Goal: Complete application form

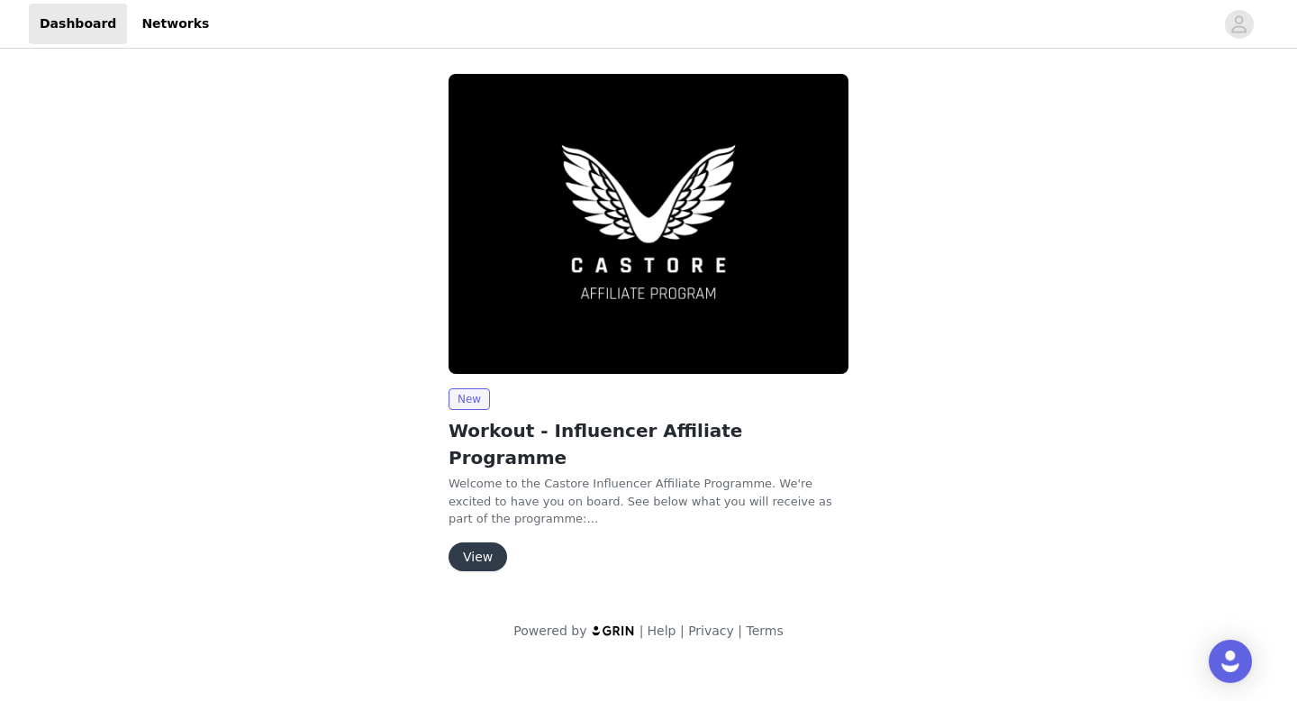
click at [478, 542] on button "View" at bounding box center [478, 556] width 59 height 29
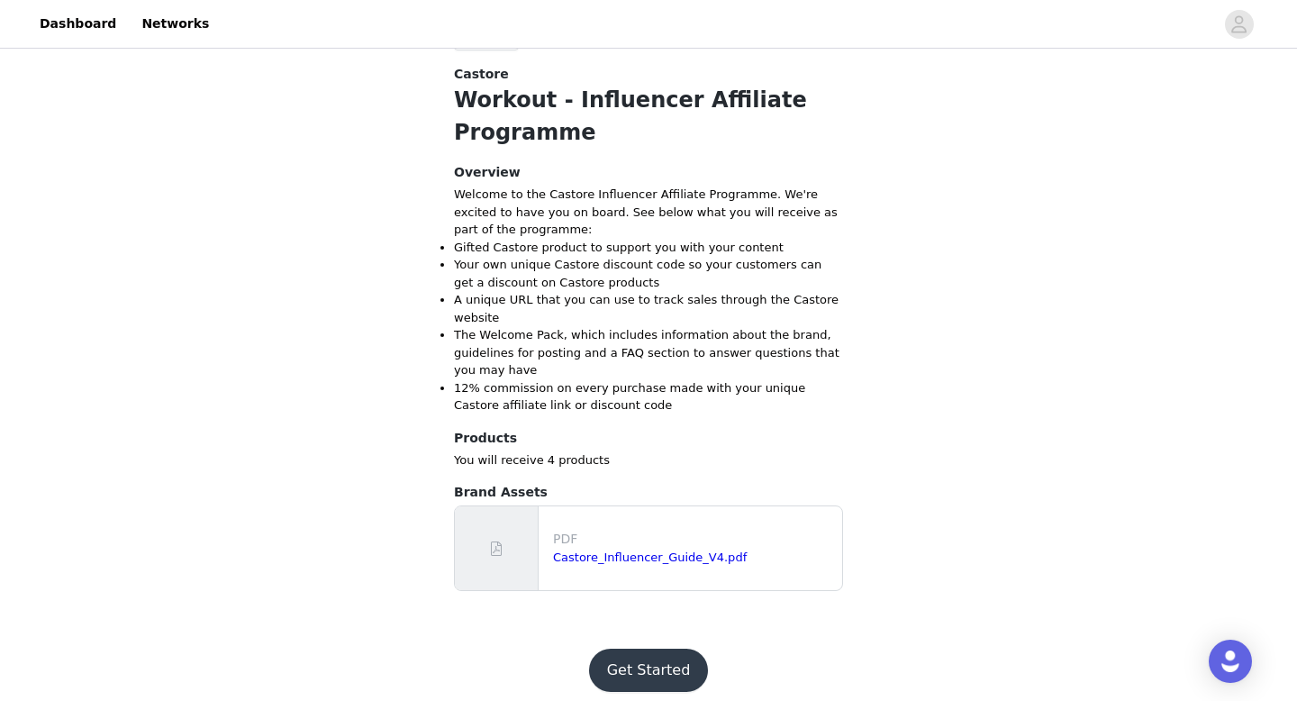
scroll to position [483, 0]
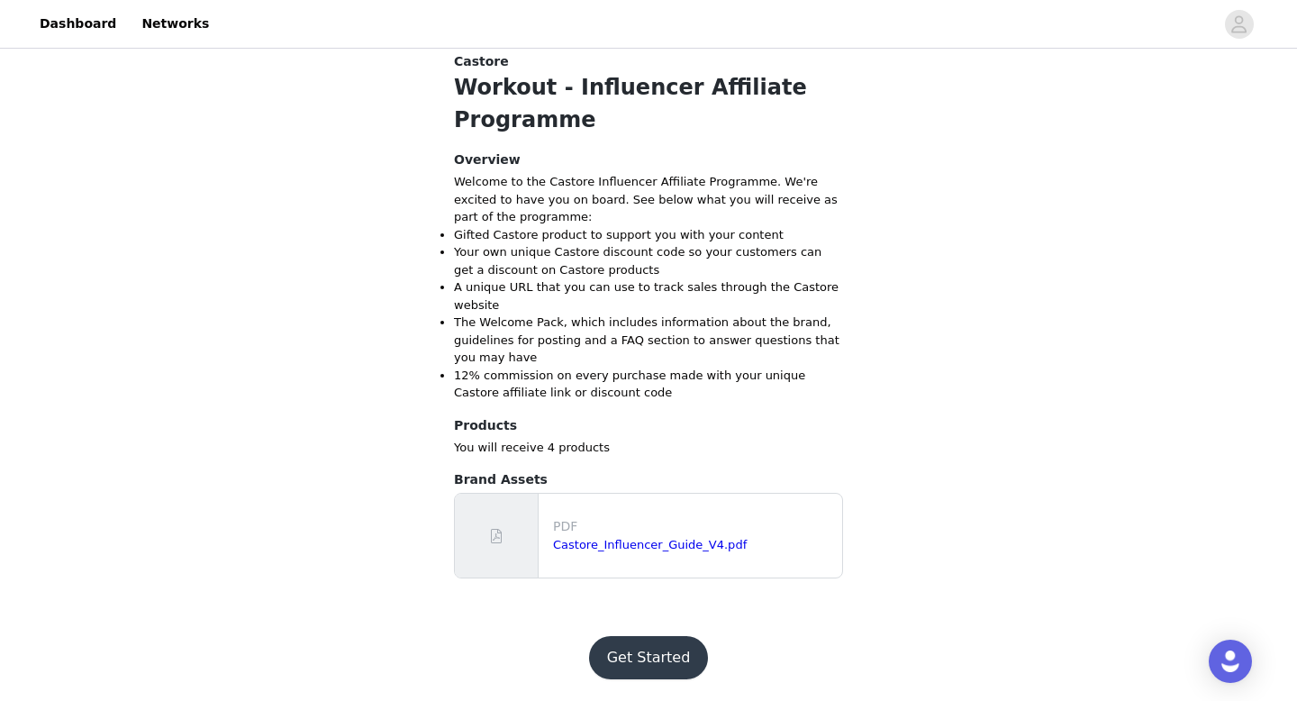
click at [663, 657] on button "Get Started" at bounding box center [649, 657] width 120 height 43
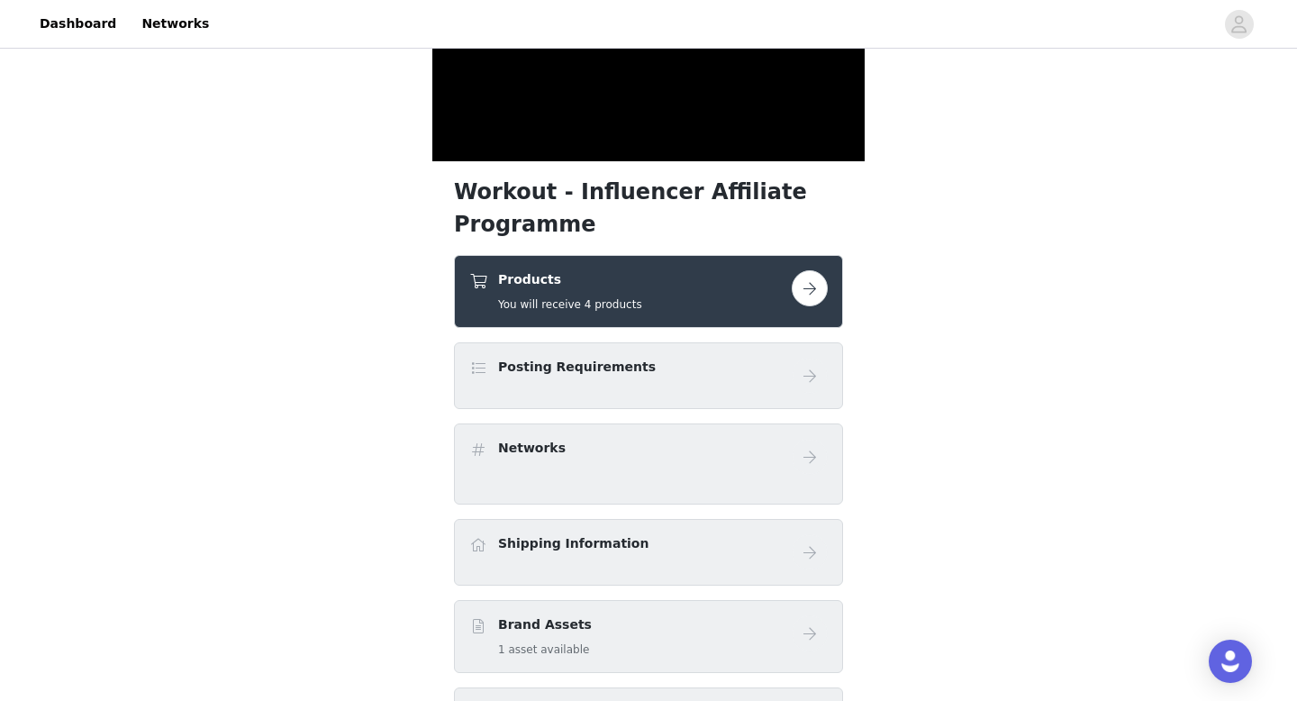
scroll to position [329, 0]
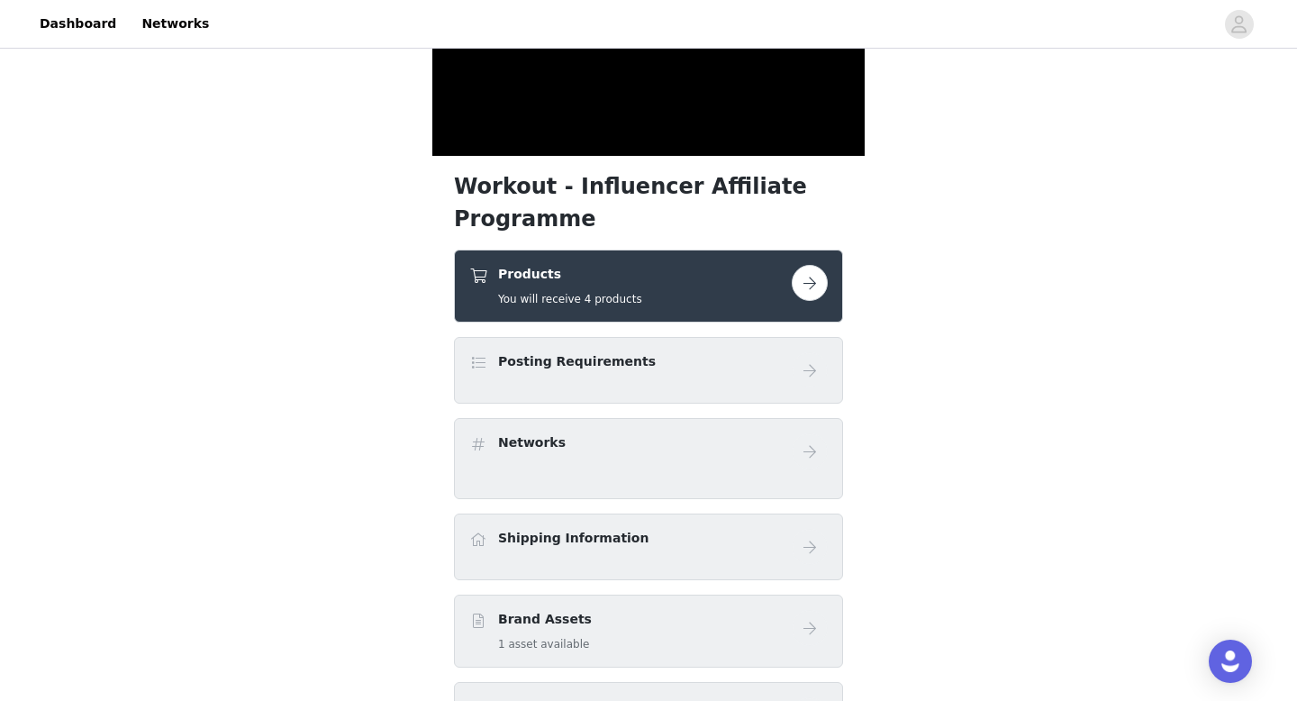
click at [812, 286] on button "button" at bounding box center [810, 283] width 36 height 36
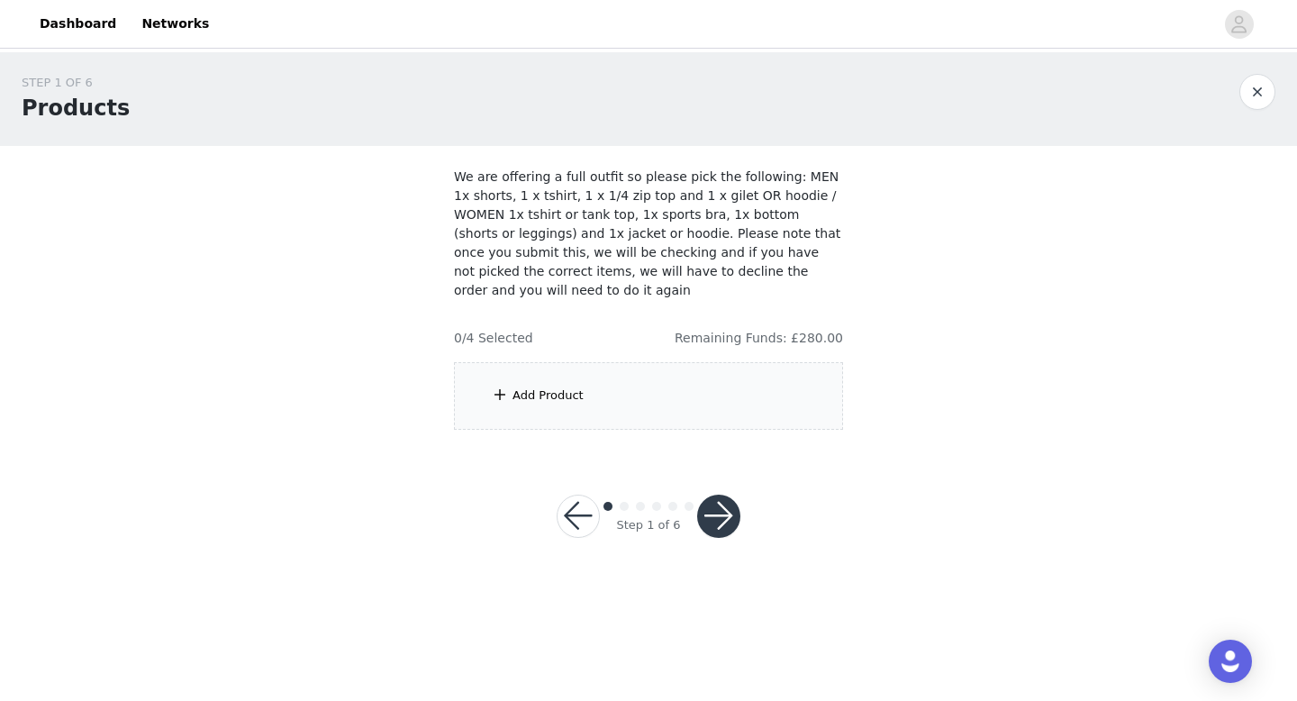
click at [561, 386] on div "Add Product" at bounding box center [548, 395] width 71 height 18
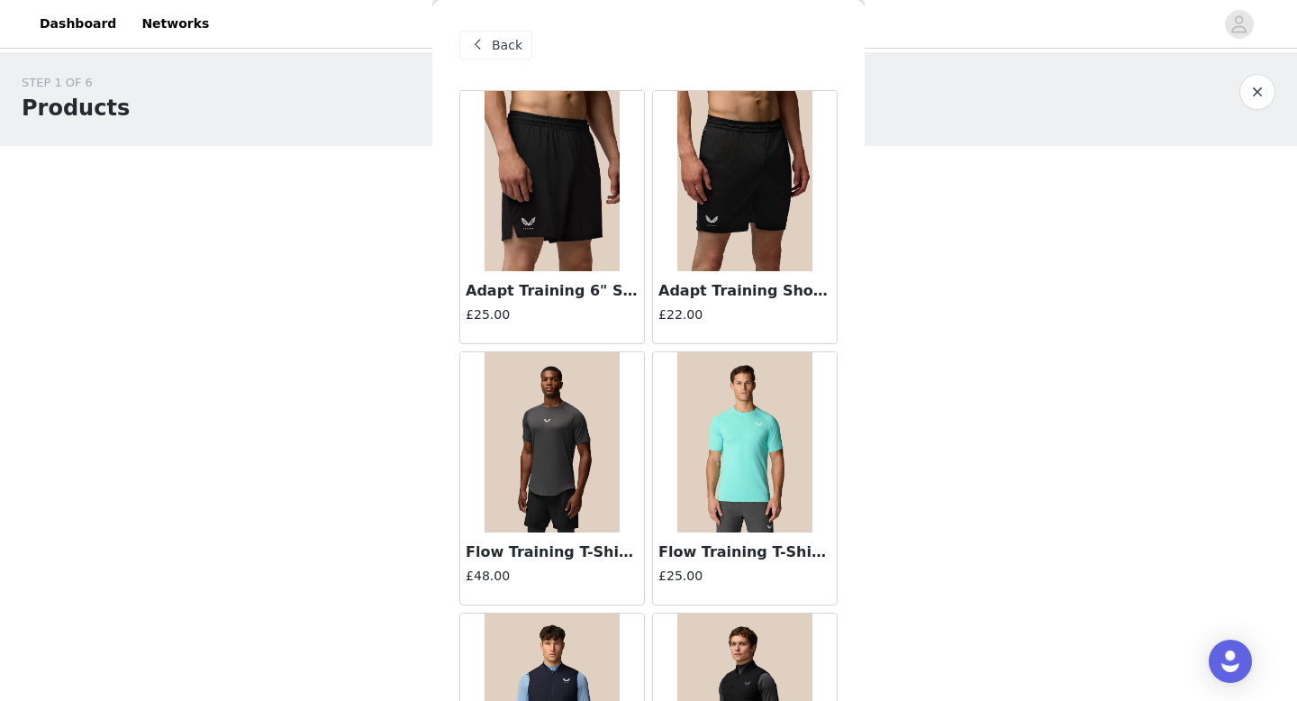
click at [749, 208] on img at bounding box center [744, 181] width 135 height 180
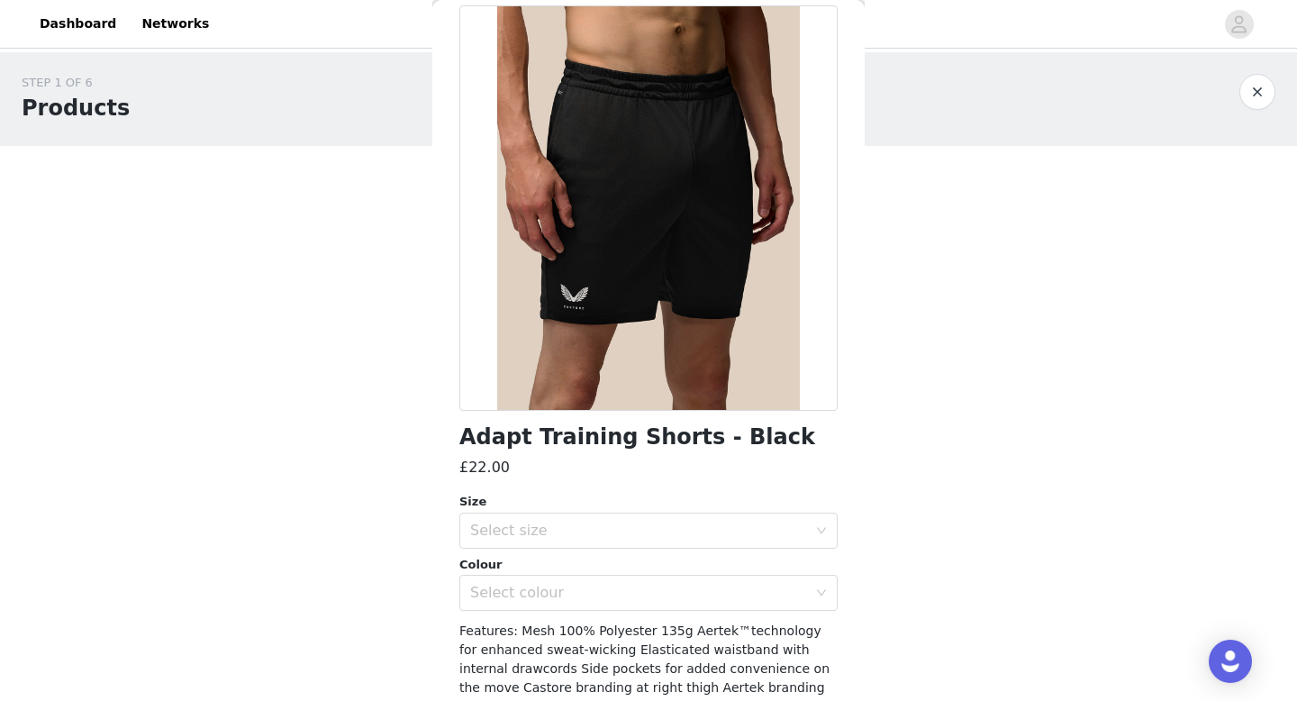
scroll to position [101, 0]
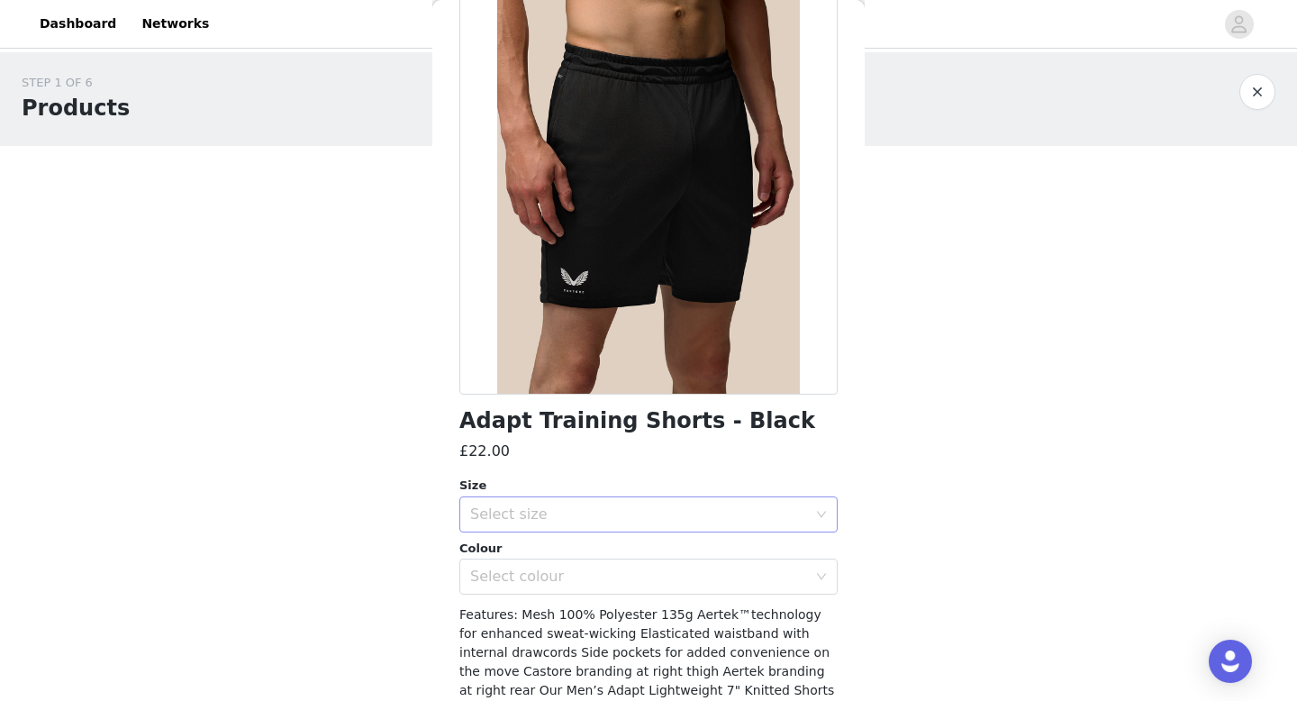
click at [570, 515] on div "Select size" at bounding box center [638, 514] width 337 height 18
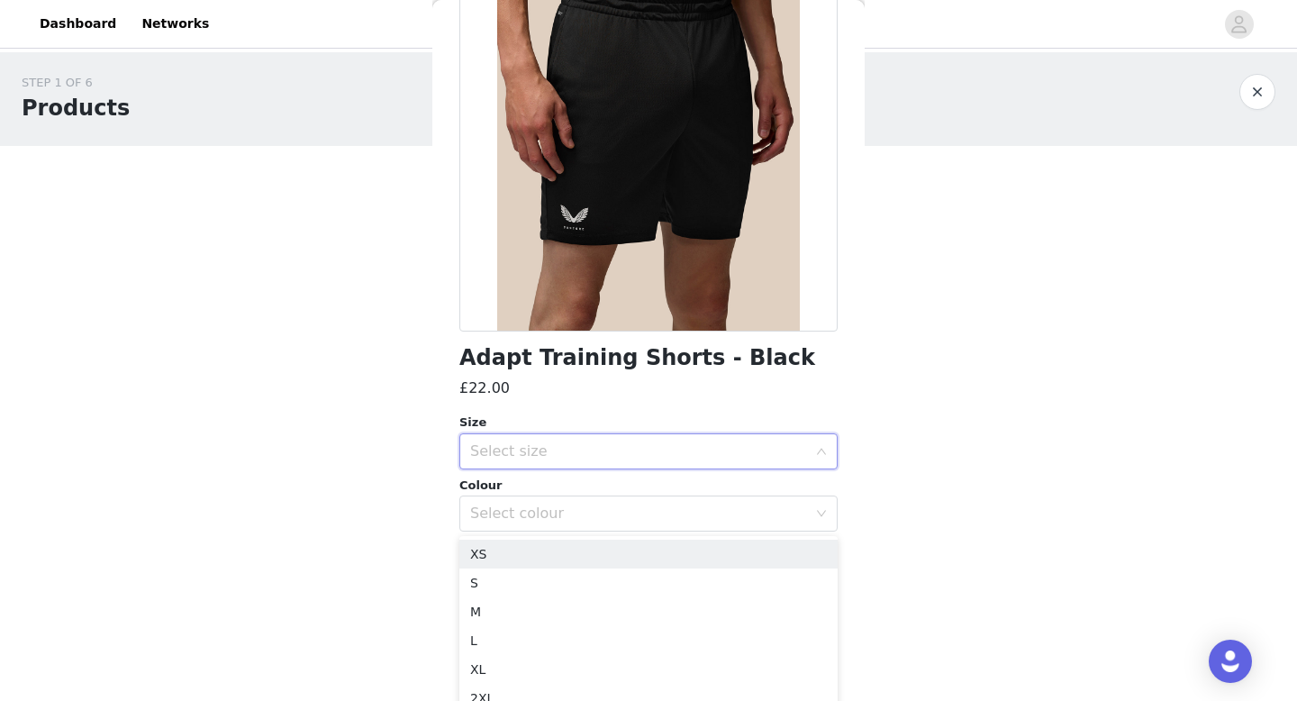
scroll to position [177, 0]
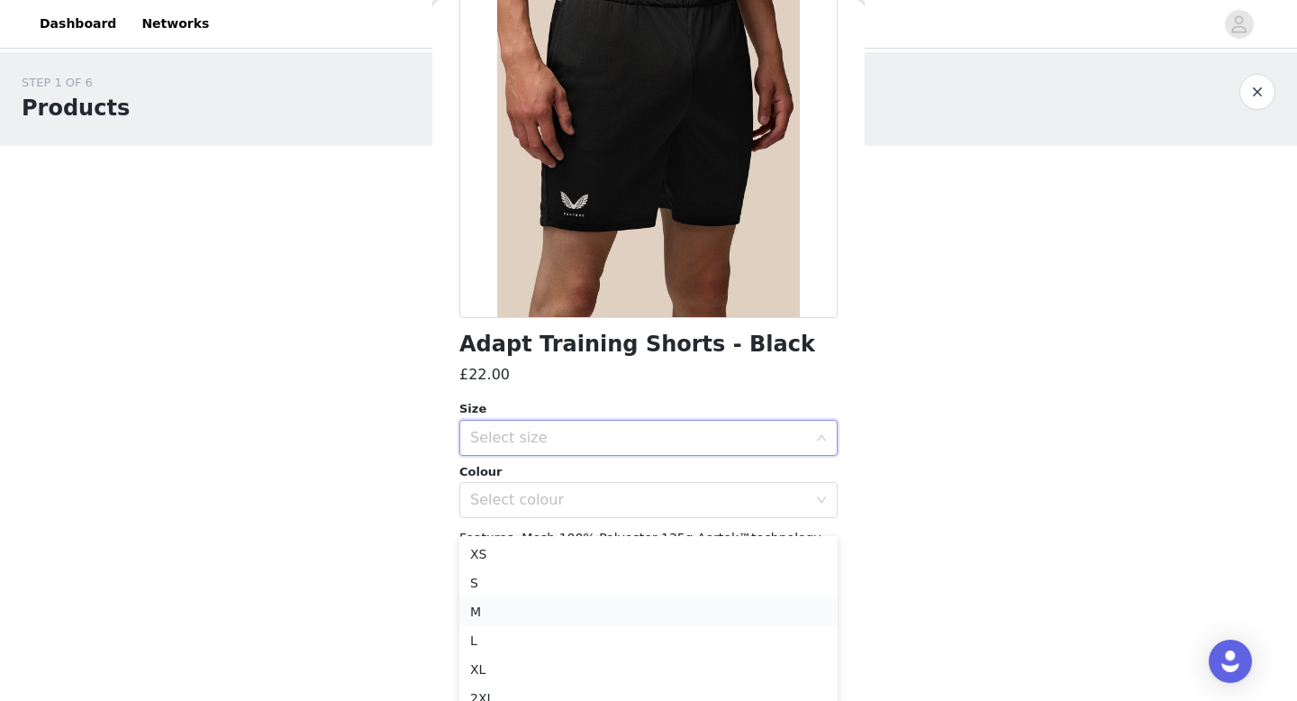
click at [508, 605] on li "M" at bounding box center [648, 611] width 378 height 29
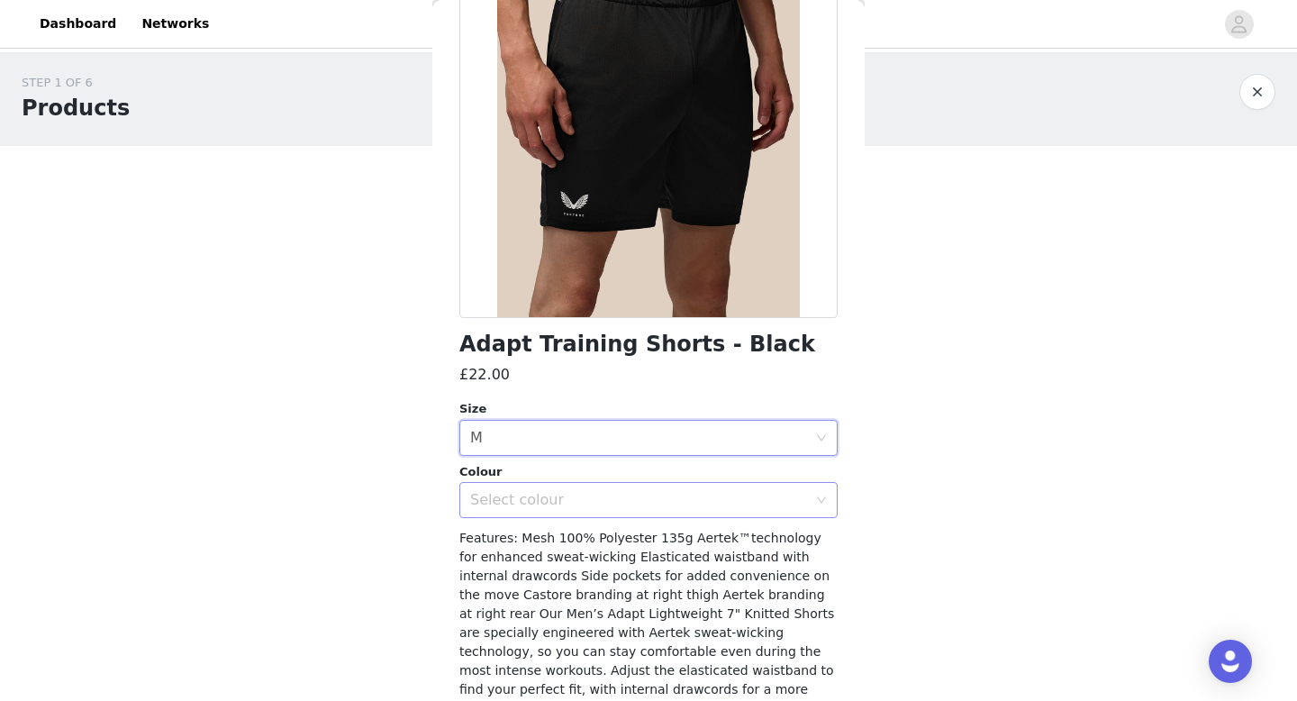
click at [562, 504] on div "Select colour" at bounding box center [638, 500] width 337 height 18
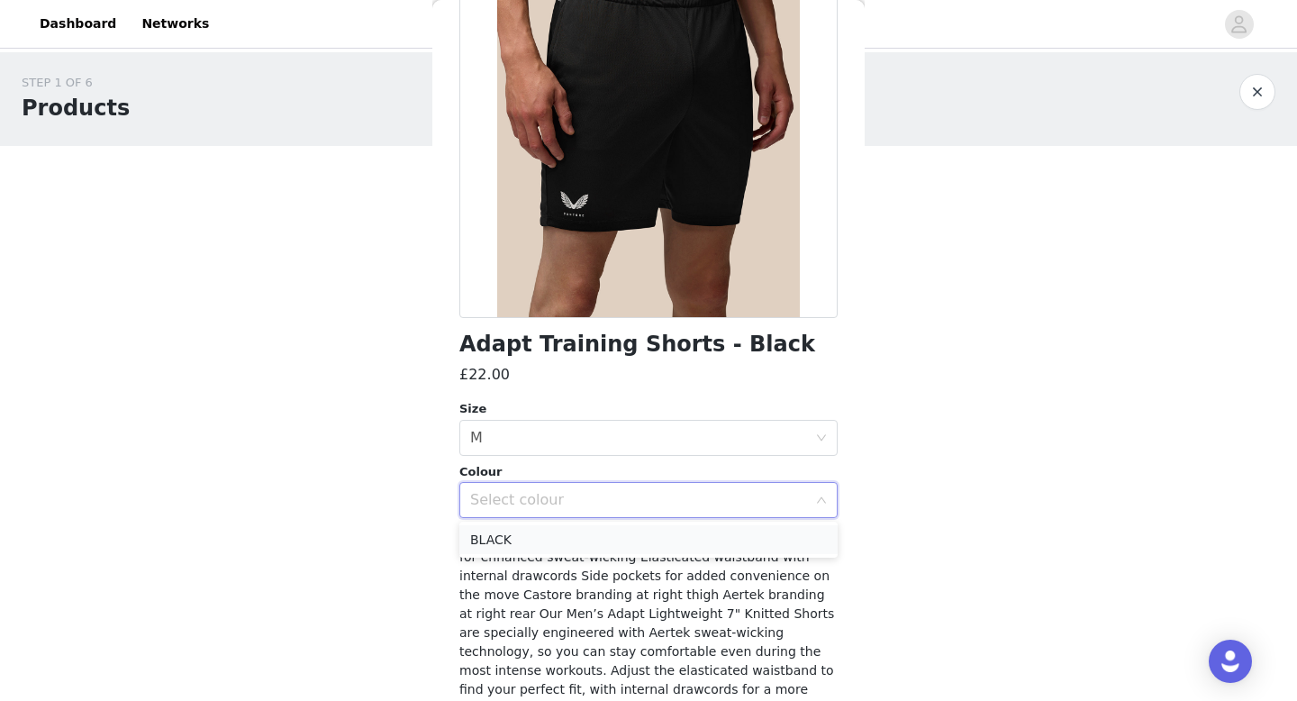
click at [564, 538] on li "BLACK" at bounding box center [648, 539] width 378 height 29
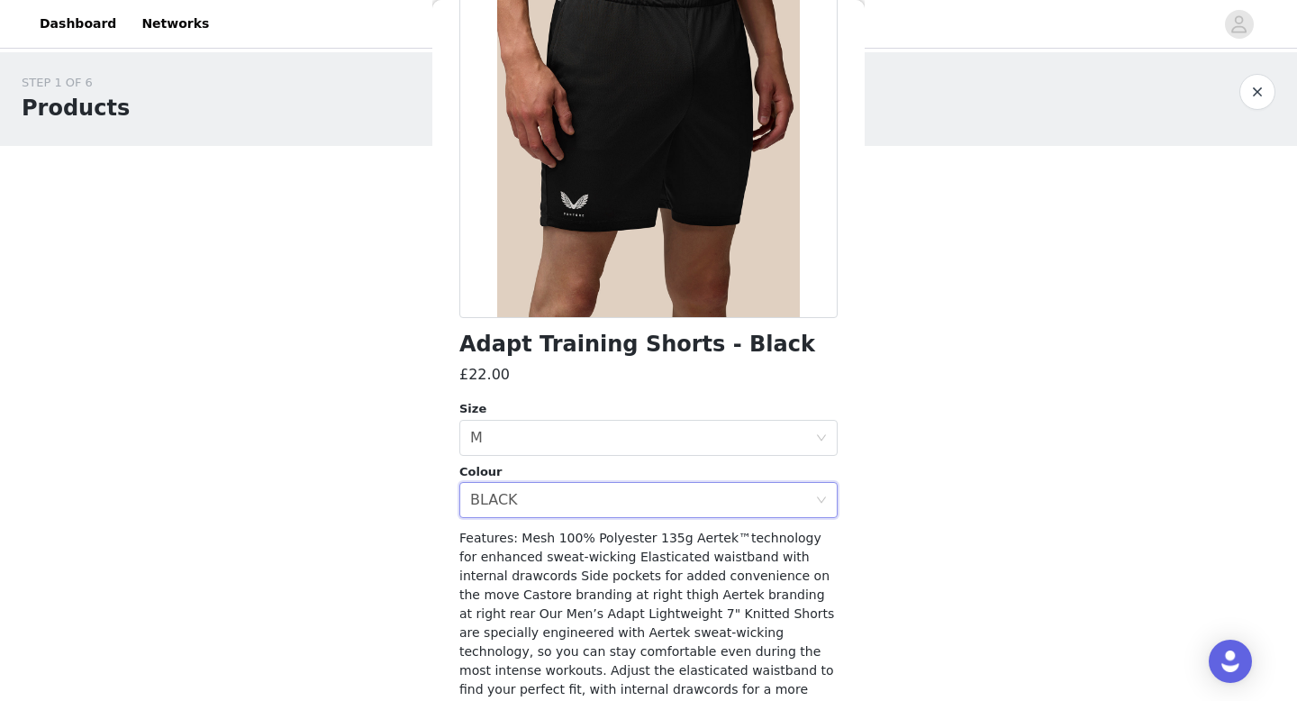
click at [1091, 454] on div "STEP 1 OF 6 Products We are offering a full outfit so please pick the following…" at bounding box center [648, 316] width 1297 height 529
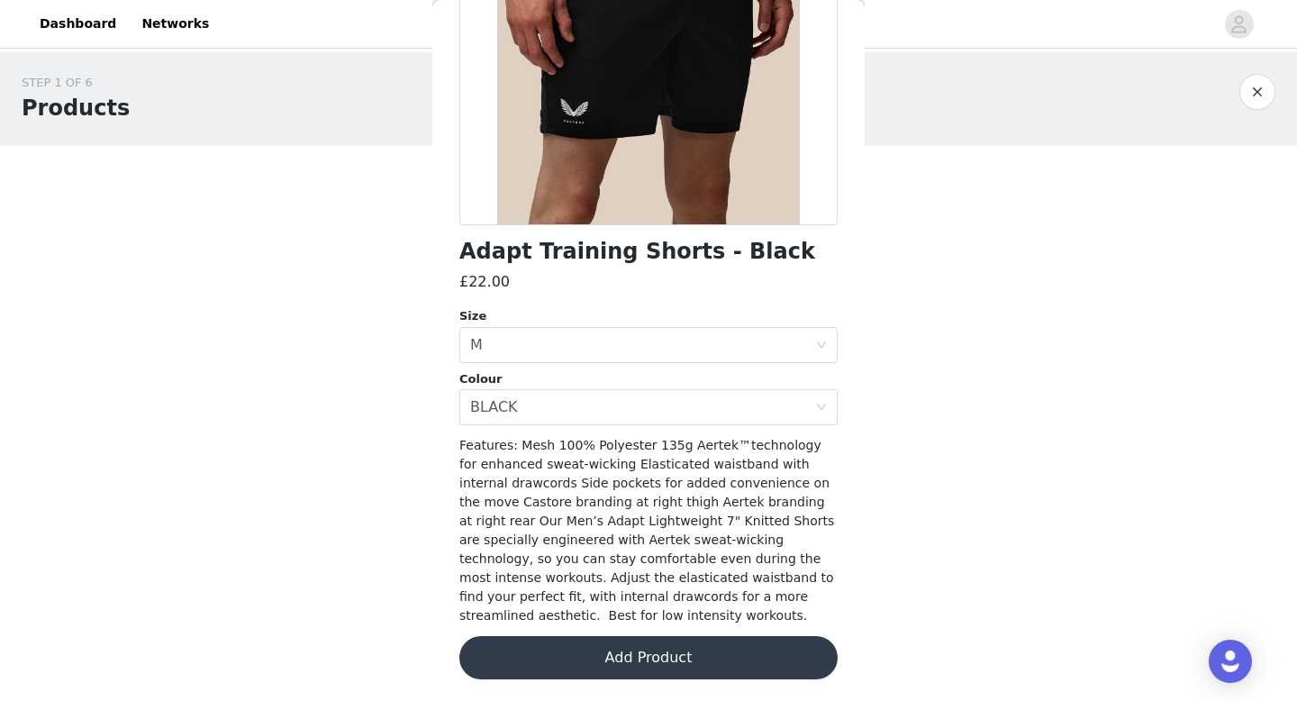
click at [650, 658] on button "Add Product" at bounding box center [648, 657] width 378 height 43
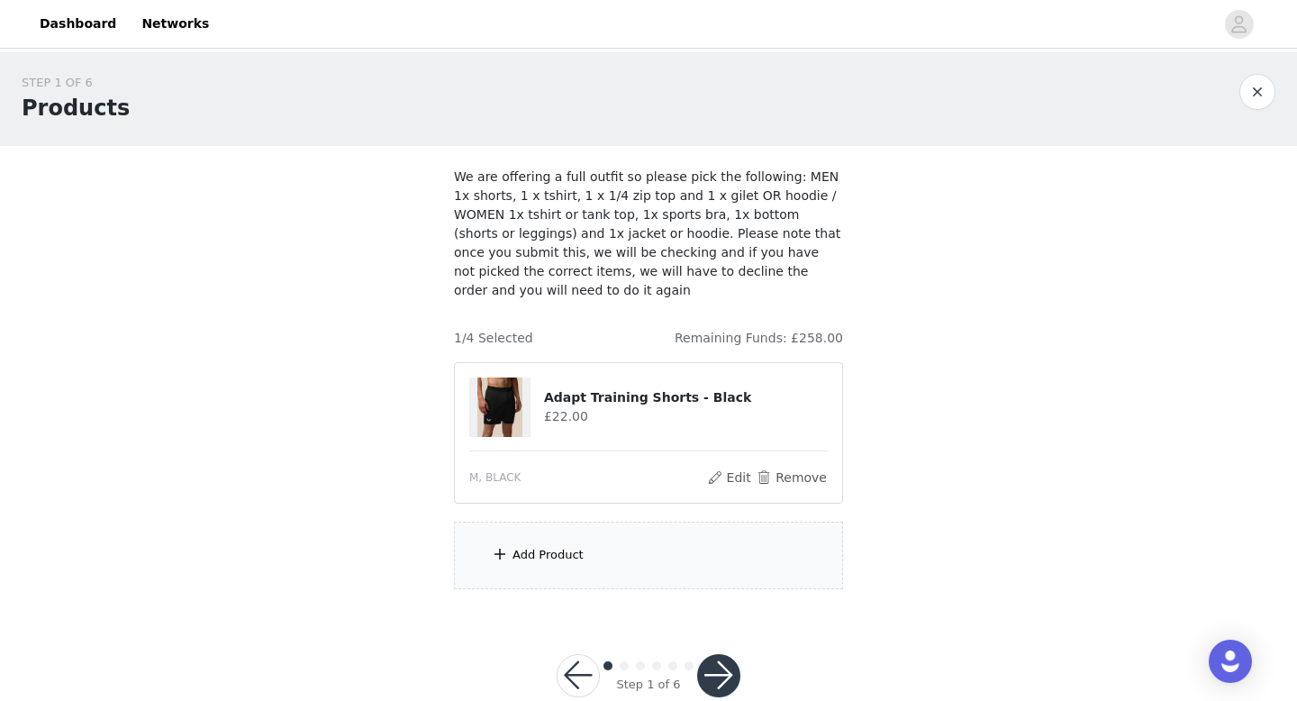
click at [572, 546] on div "Add Product" at bounding box center [548, 555] width 71 height 18
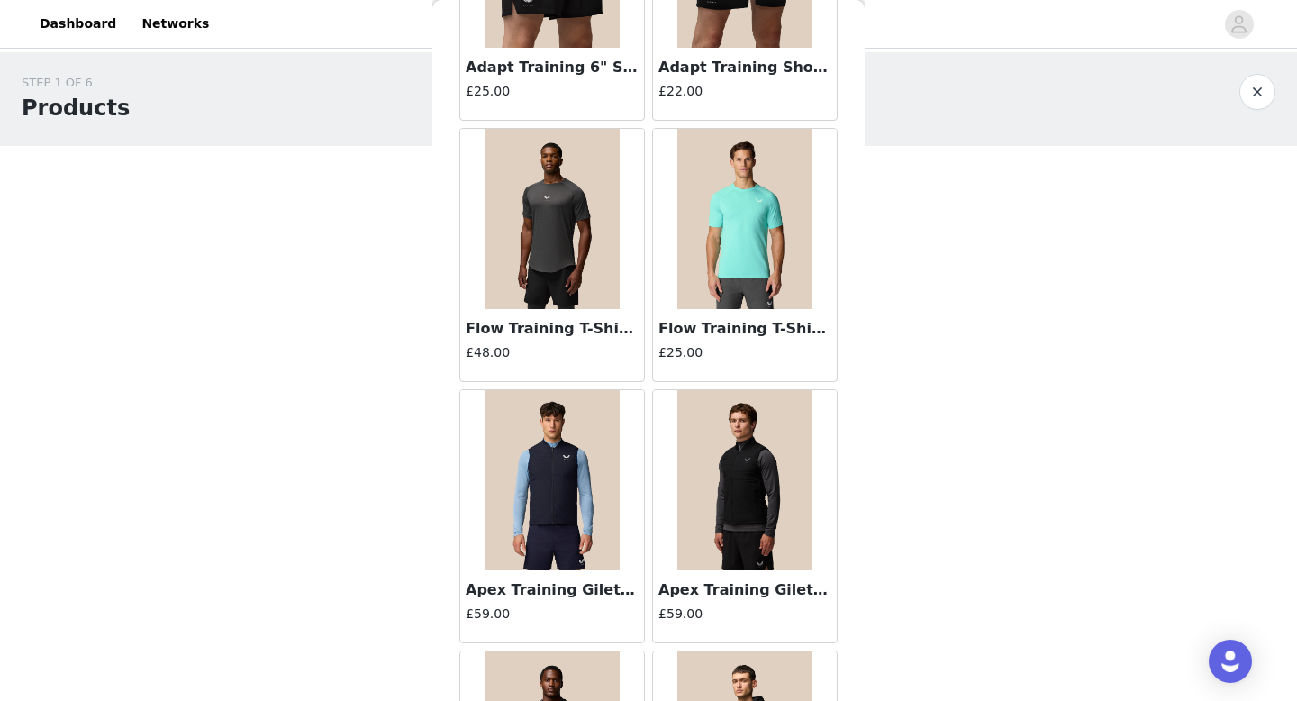
scroll to position [222, 0]
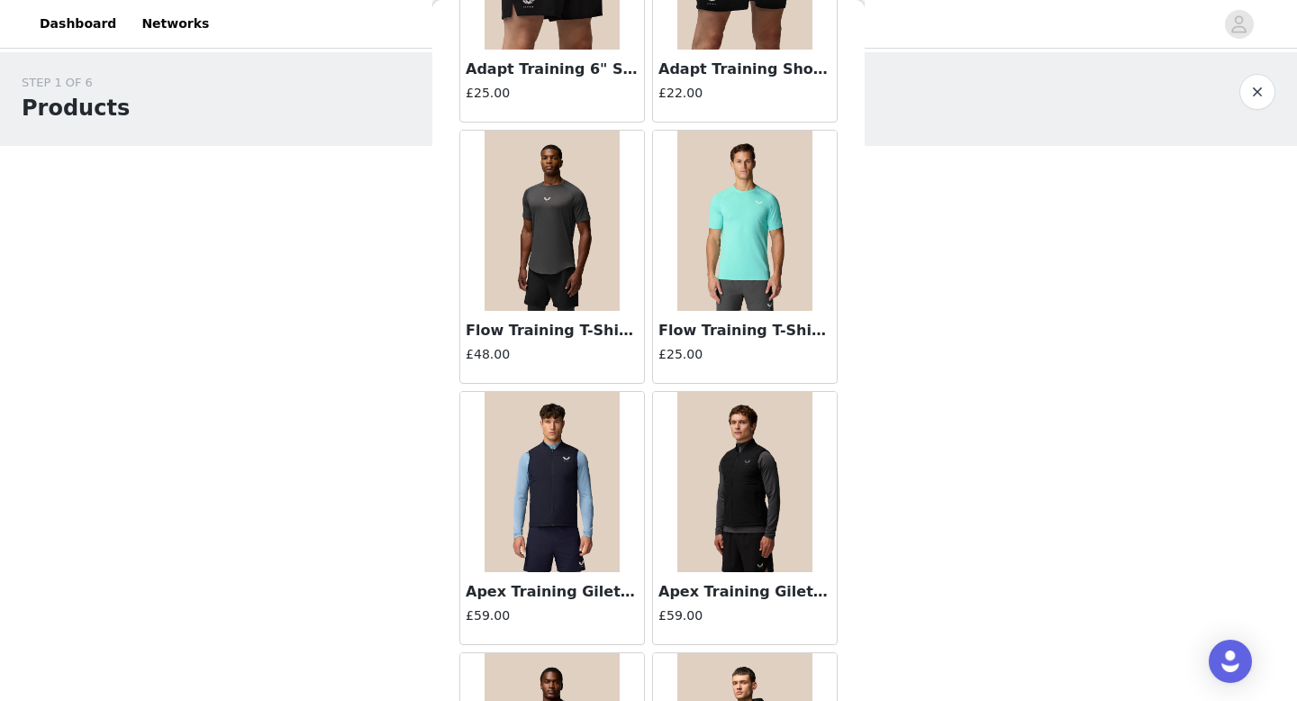
click at [558, 247] on img at bounding box center [552, 221] width 135 height 180
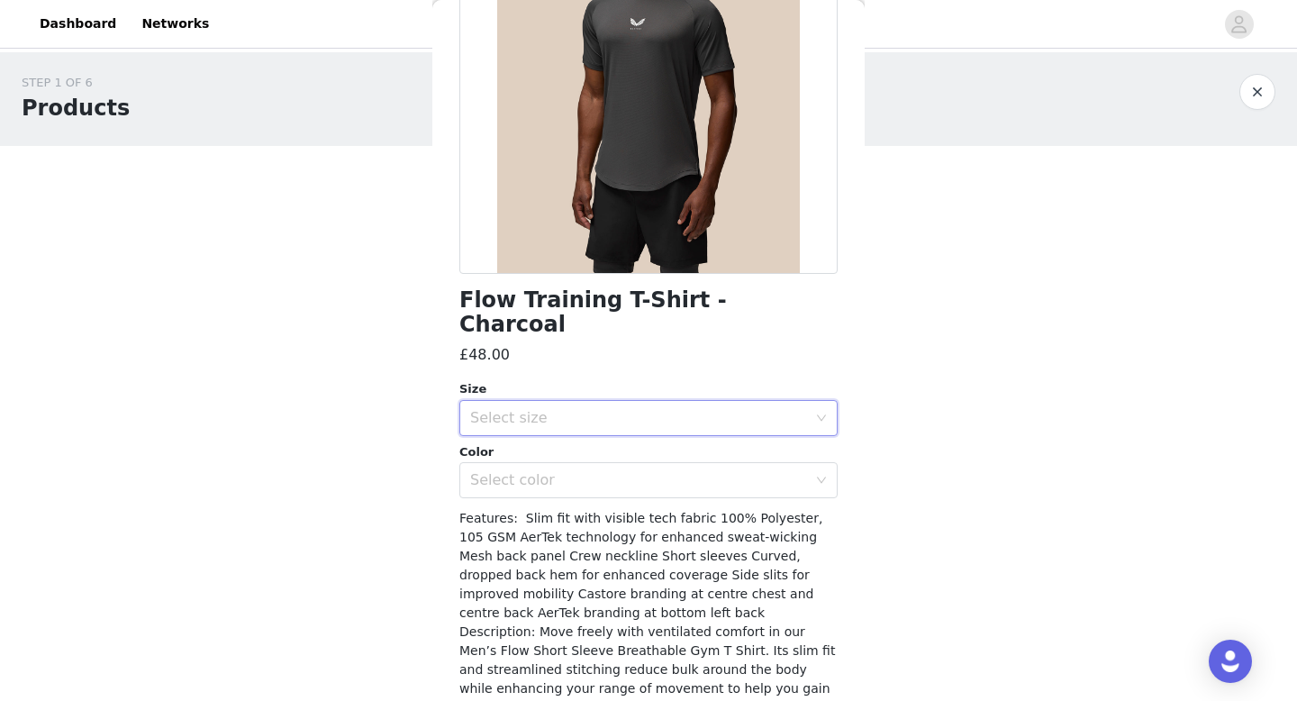
click at [558, 401] on div "Select size" at bounding box center [642, 418] width 345 height 34
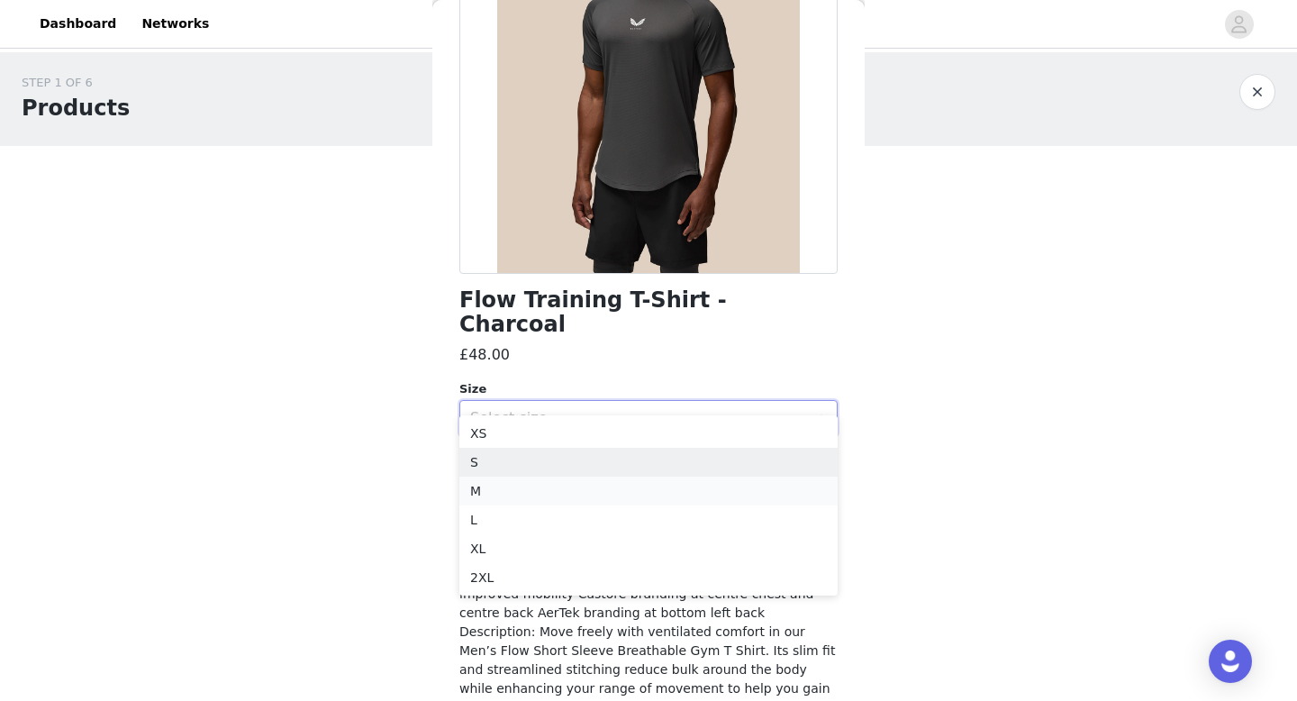
click at [507, 488] on li "M" at bounding box center [648, 491] width 378 height 29
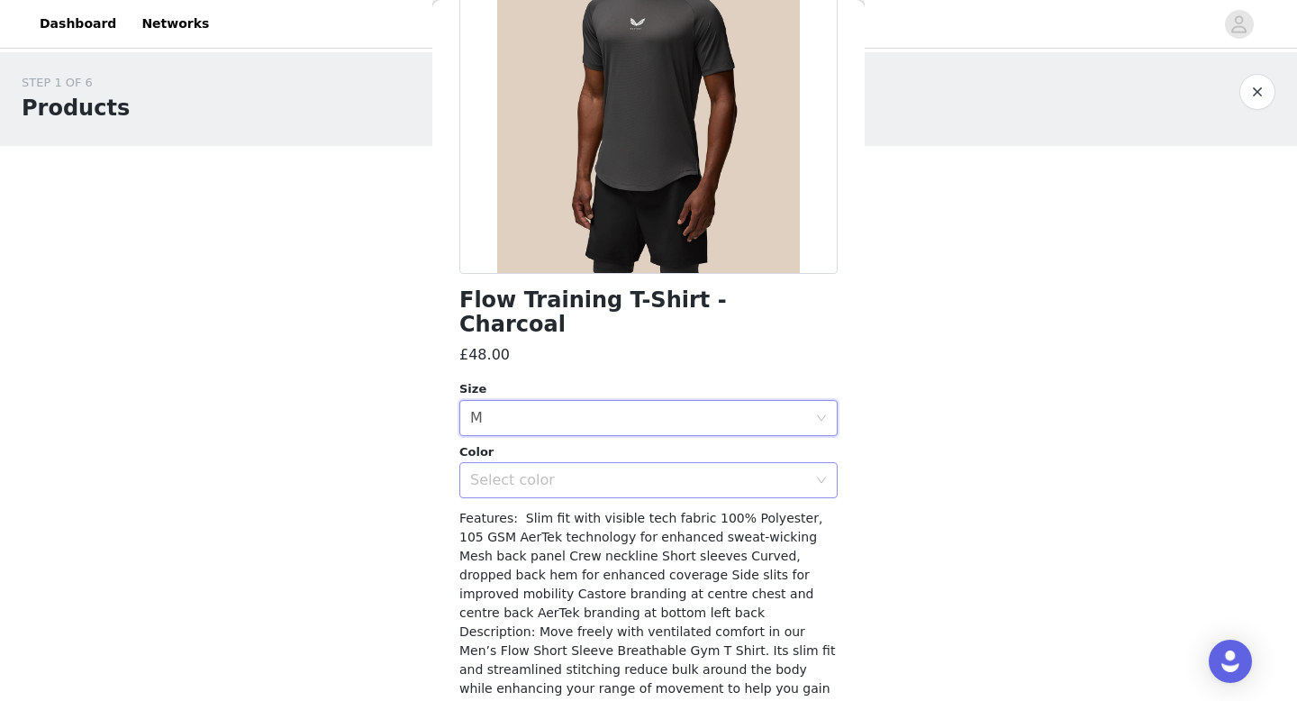
click at [561, 471] on div "Select color" at bounding box center [638, 480] width 337 height 18
click at [559, 496] on li "CHARCOAL" at bounding box center [648, 495] width 378 height 29
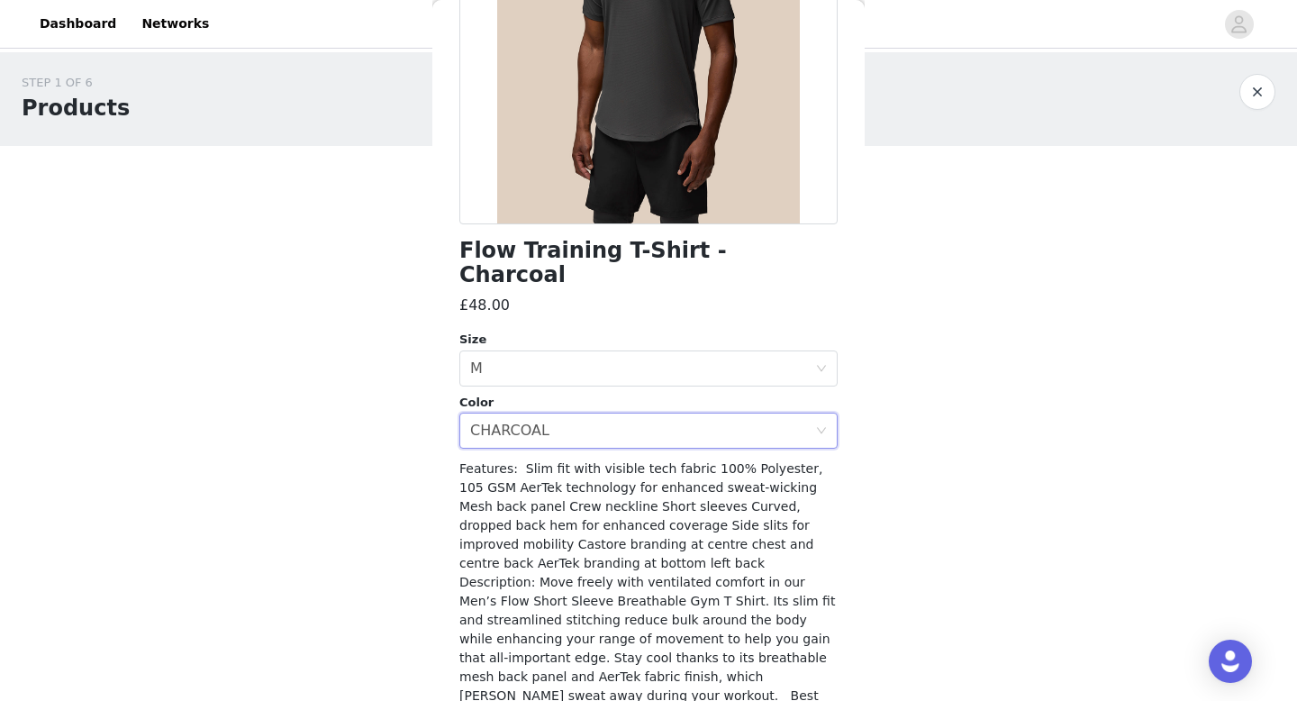
scroll to position [327, 0]
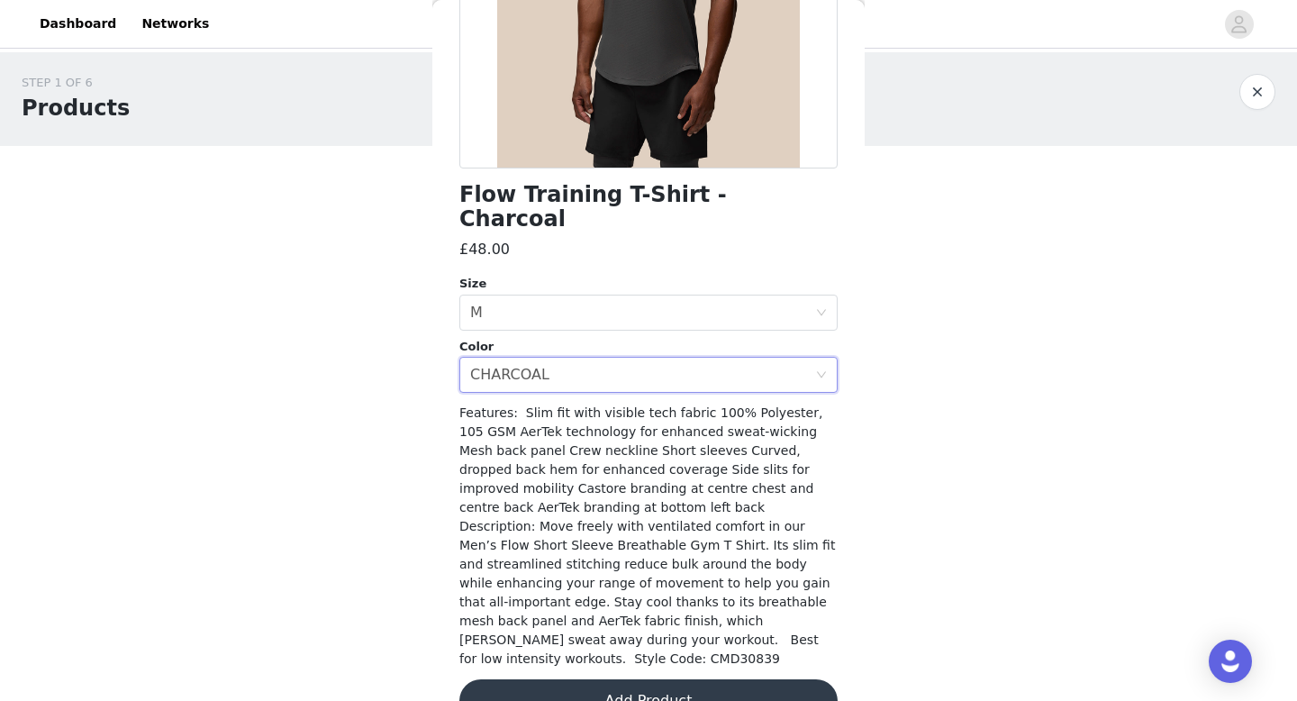
click at [628, 679] on button "Add Product" at bounding box center [648, 700] width 378 height 43
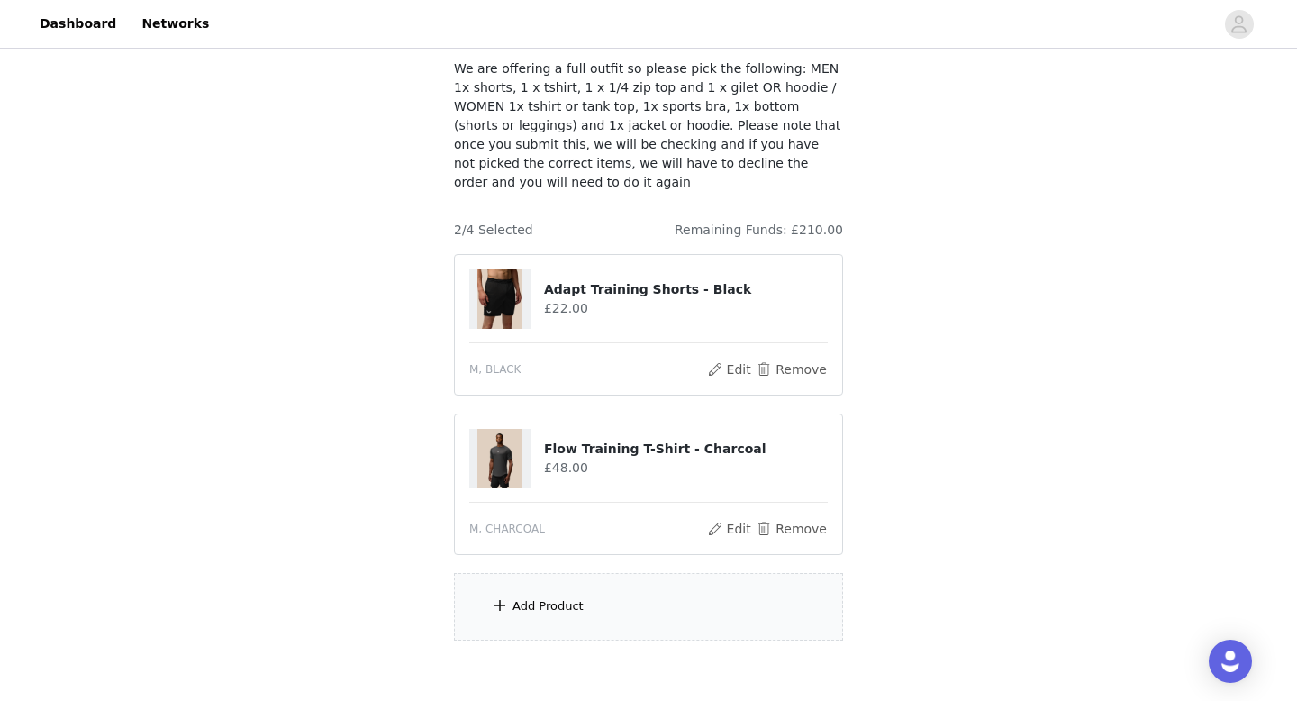
scroll to position [111, 0]
click at [563, 595] on div "Add Product" at bounding box center [548, 604] width 71 height 18
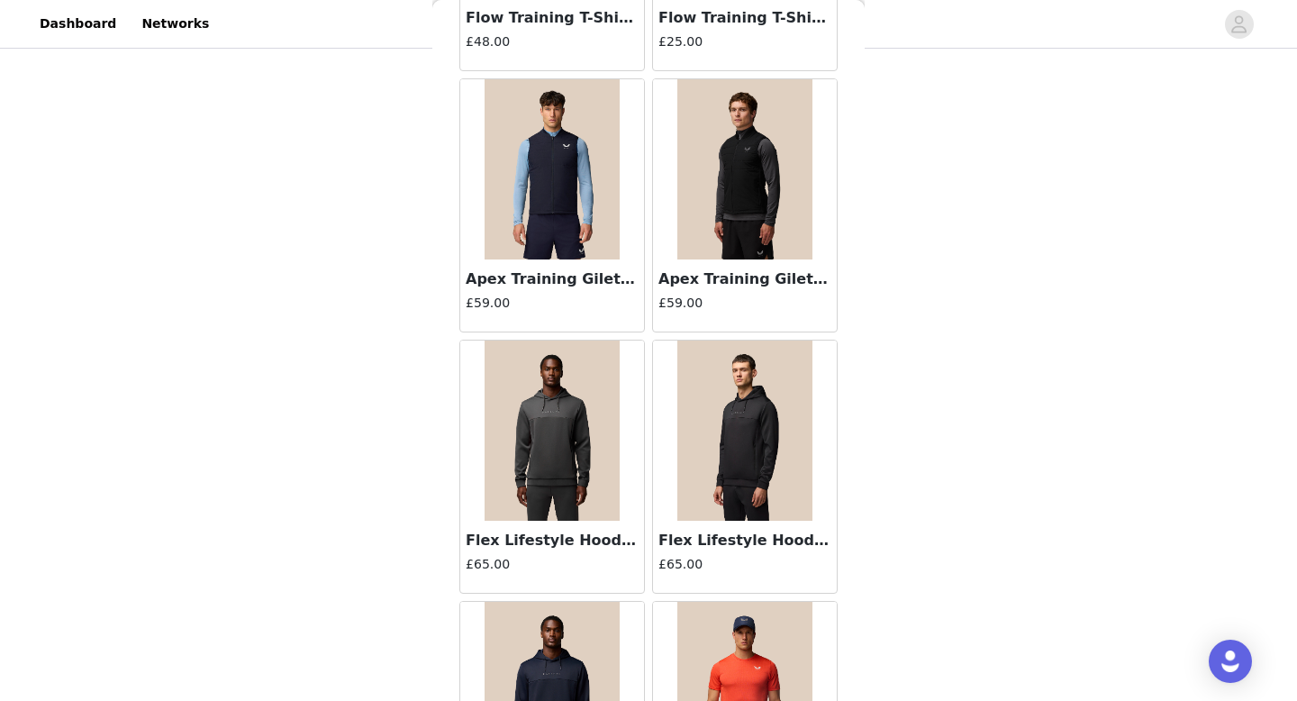
scroll to position [563, 0]
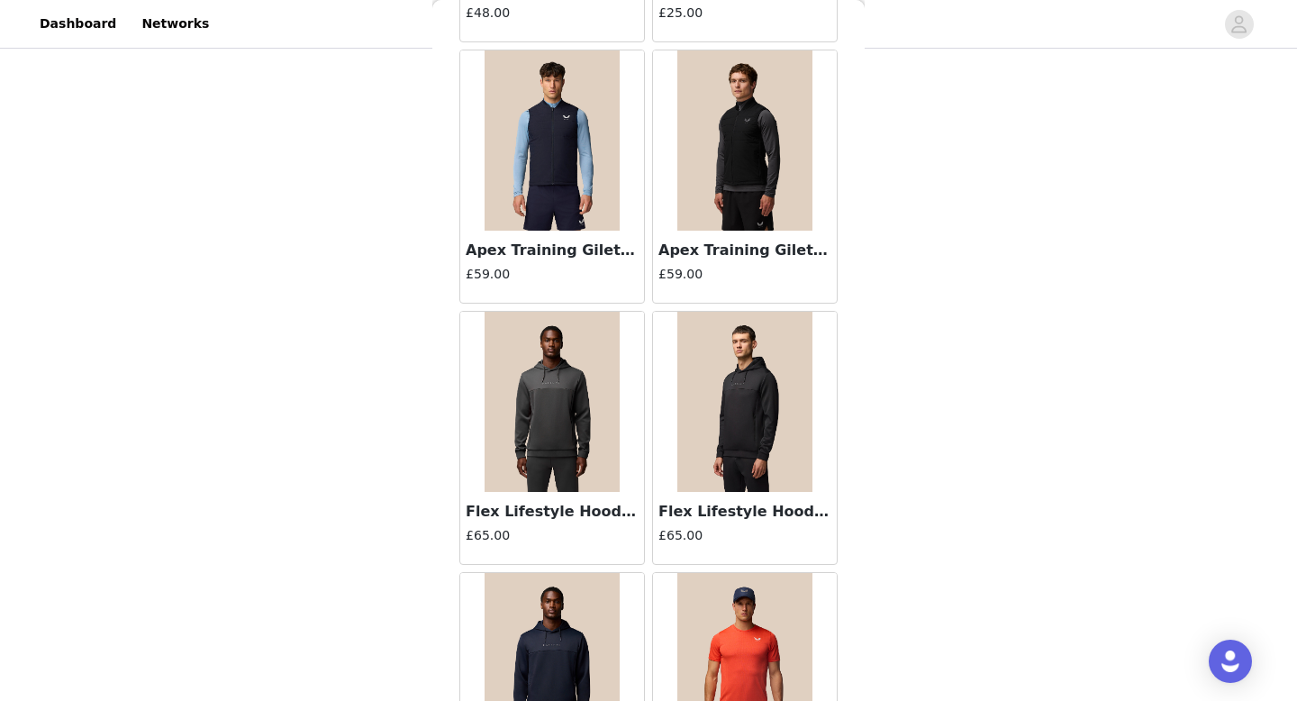
click at [740, 184] on img at bounding box center [744, 140] width 135 height 180
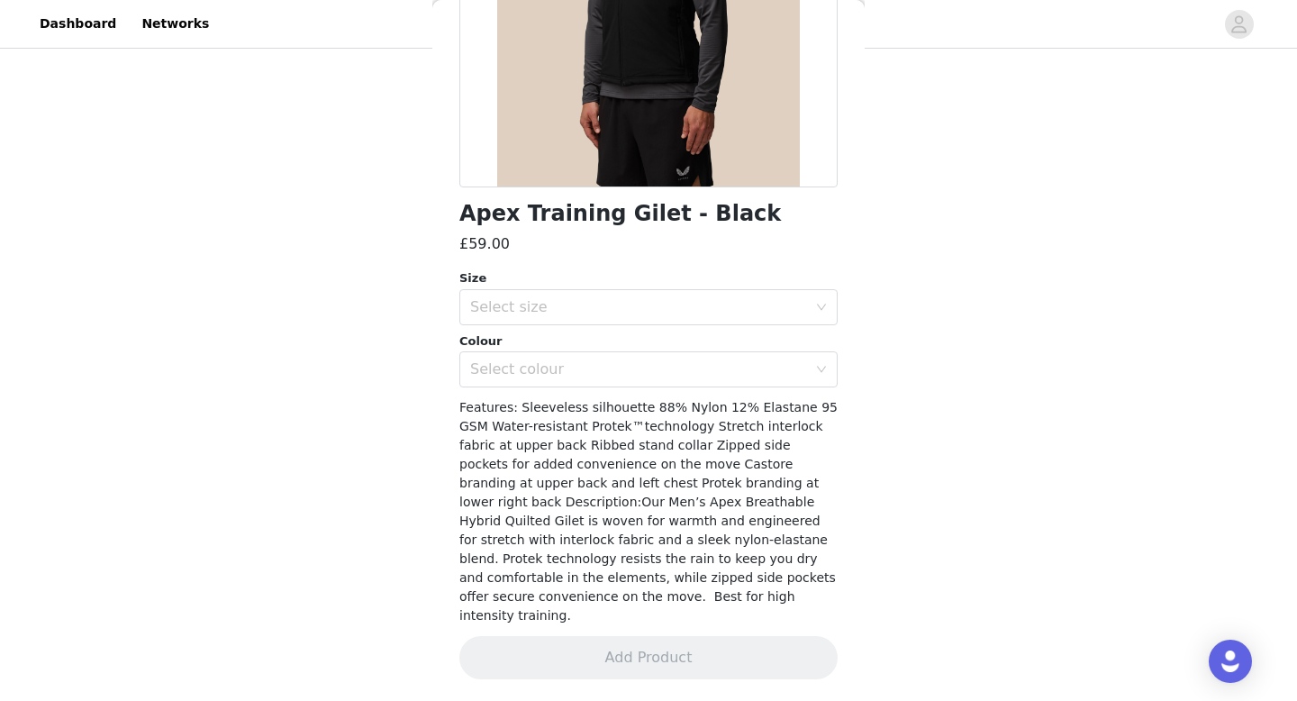
scroll to position [289, 0]
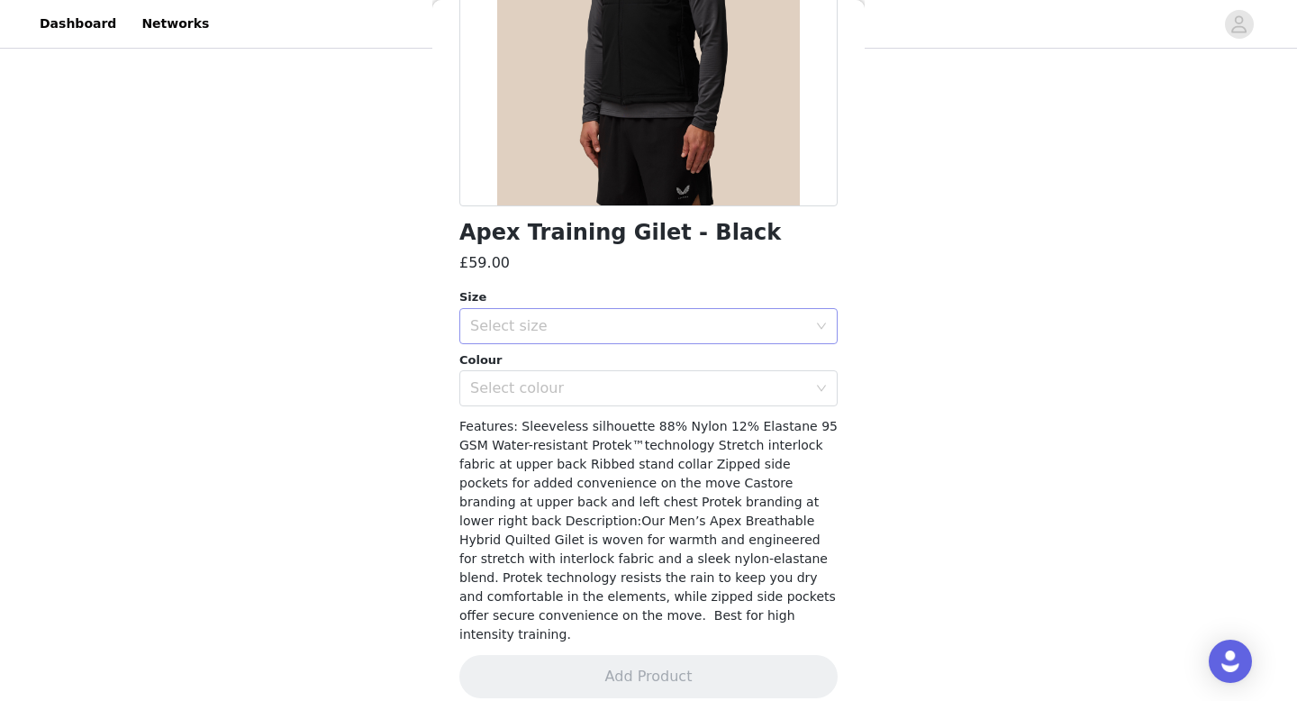
click at [569, 338] on div "Select size" at bounding box center [642, 326] width 345 height 34
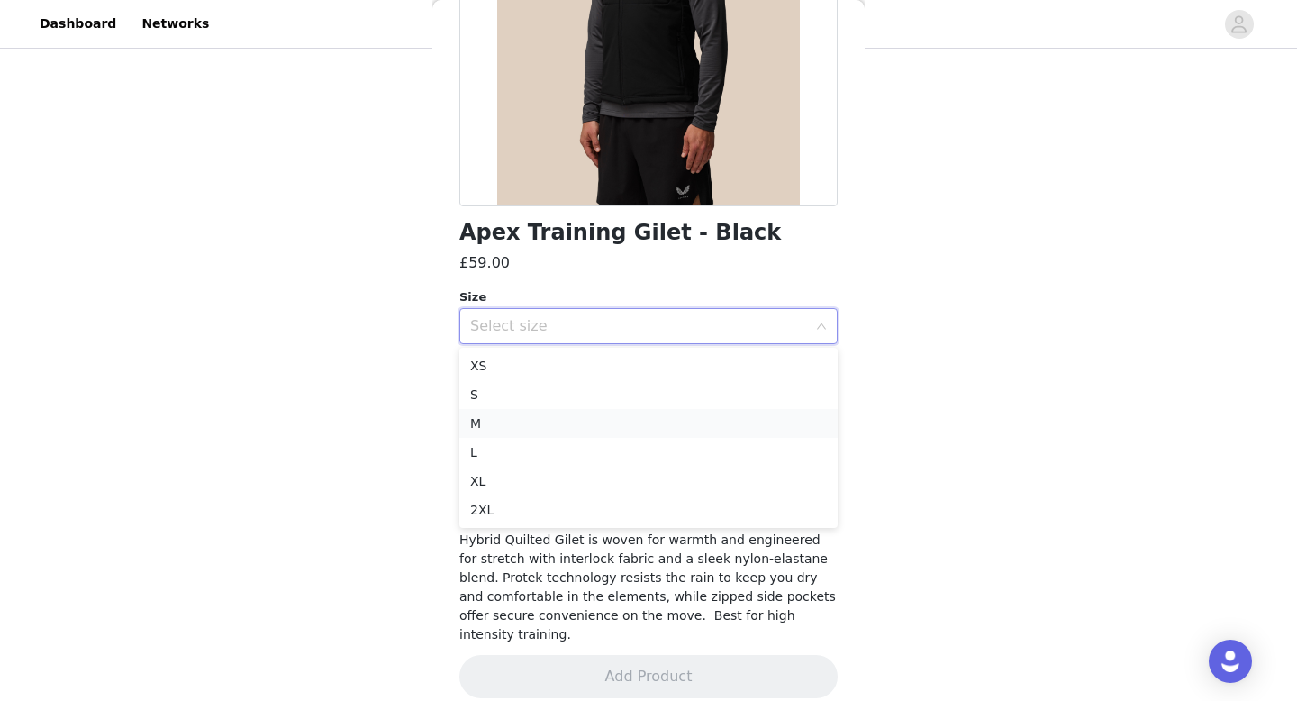
click at [536, 413] on li "M" at bounding box center [648, 423] width 378 height 29
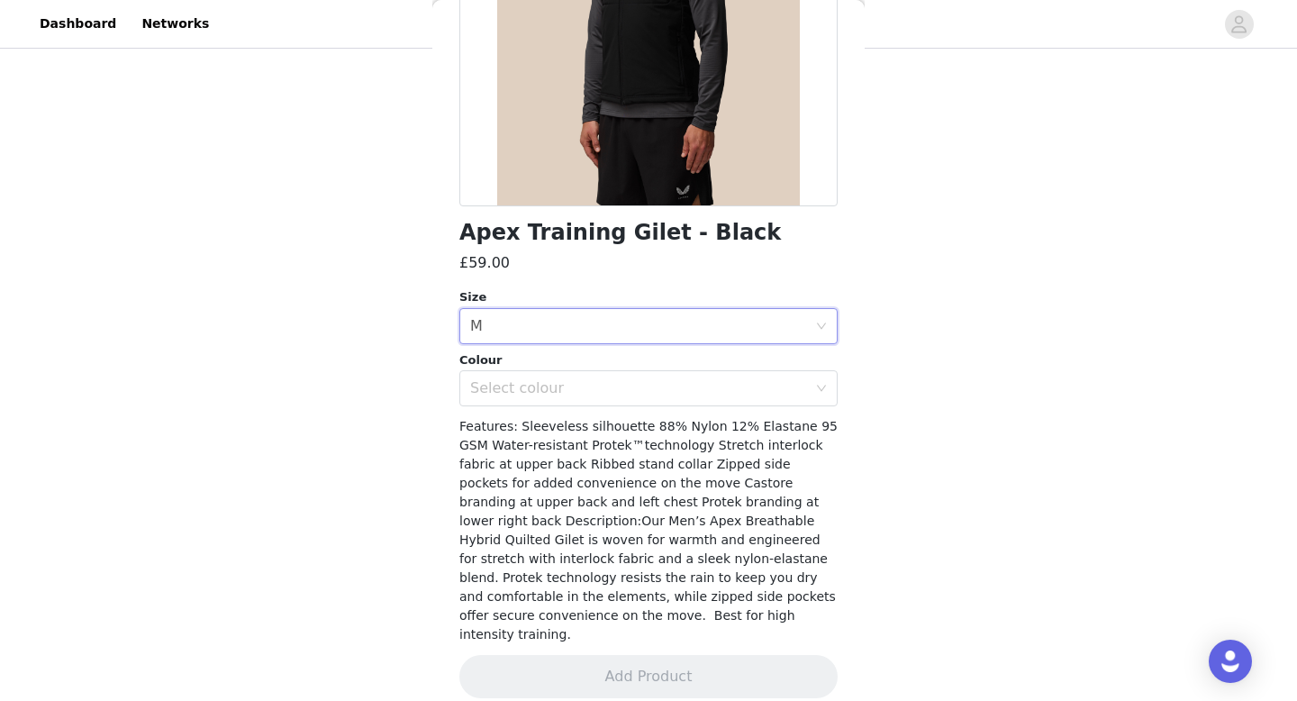
click at [567, 365] on div "Colour" at bounding box center [648, 360] width 378 height 18
click at [586, 401] on div "Select colour" at bounding box center [642, 388] width 345 height 34
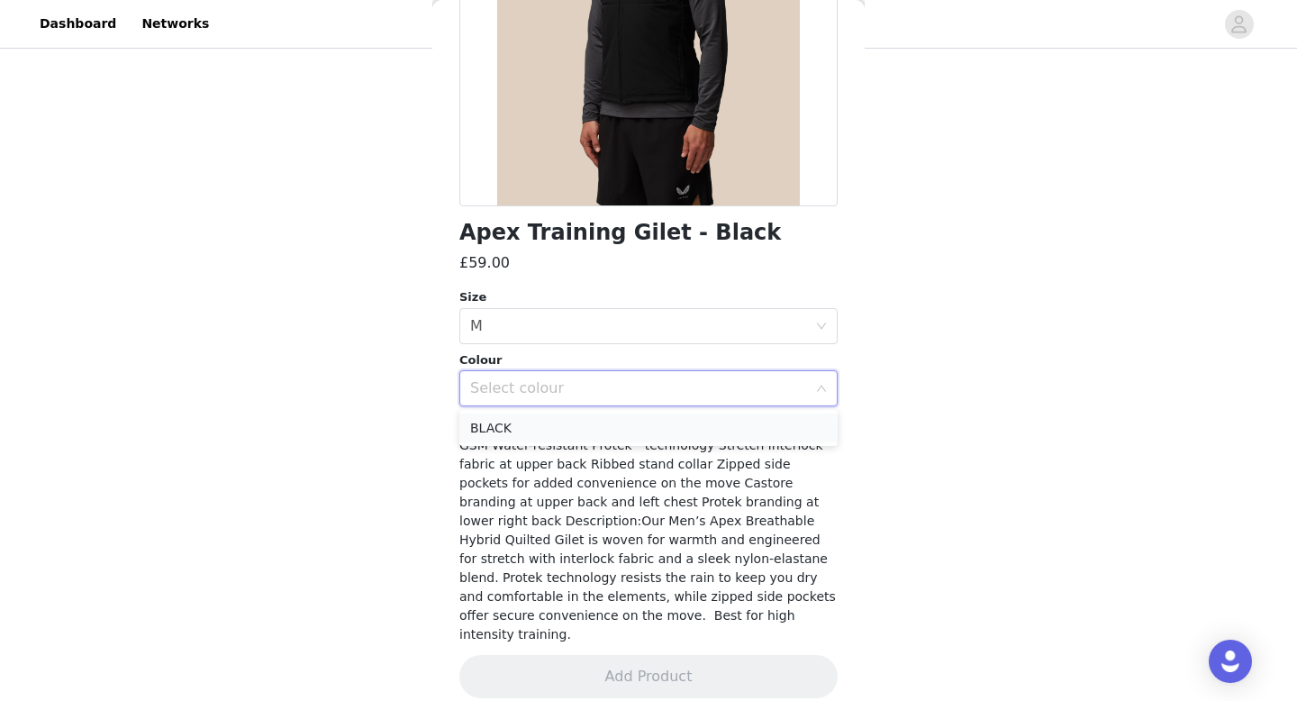
click at [585, 434] on li "BLACK" at bounding box center [648, 427] width 378 height 29
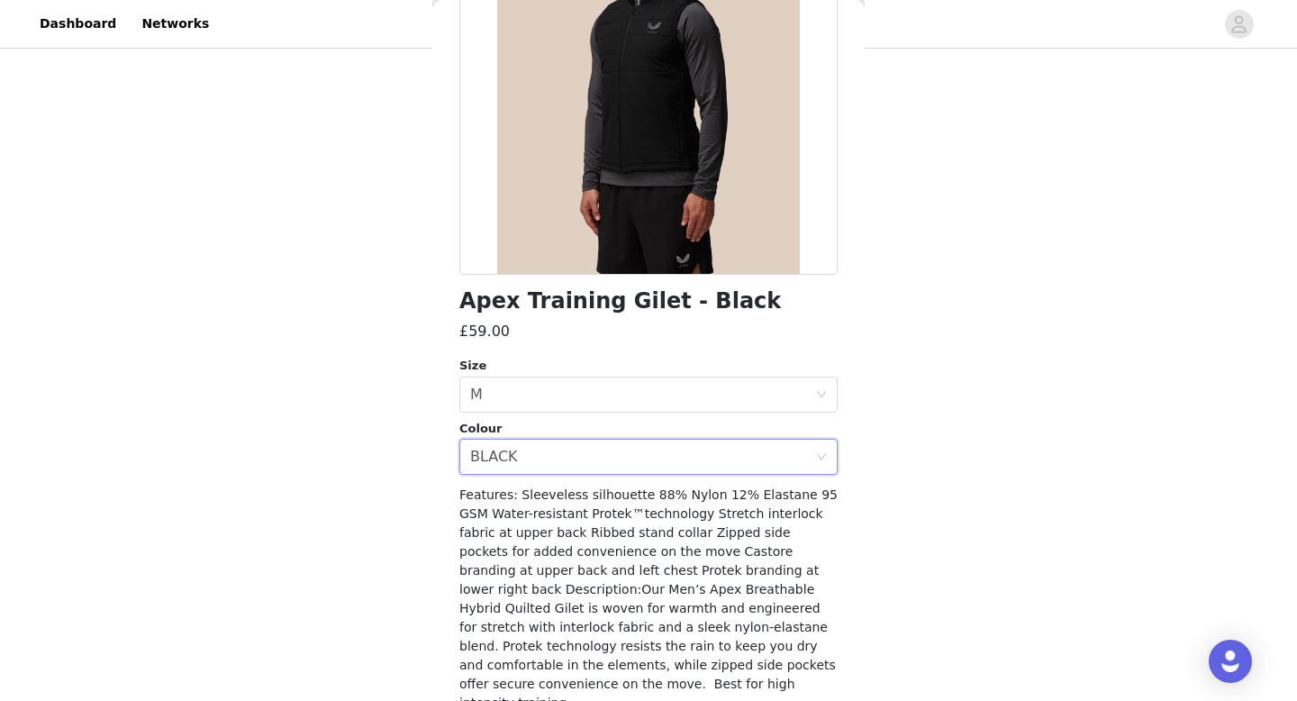
scroll to position [0, 0]
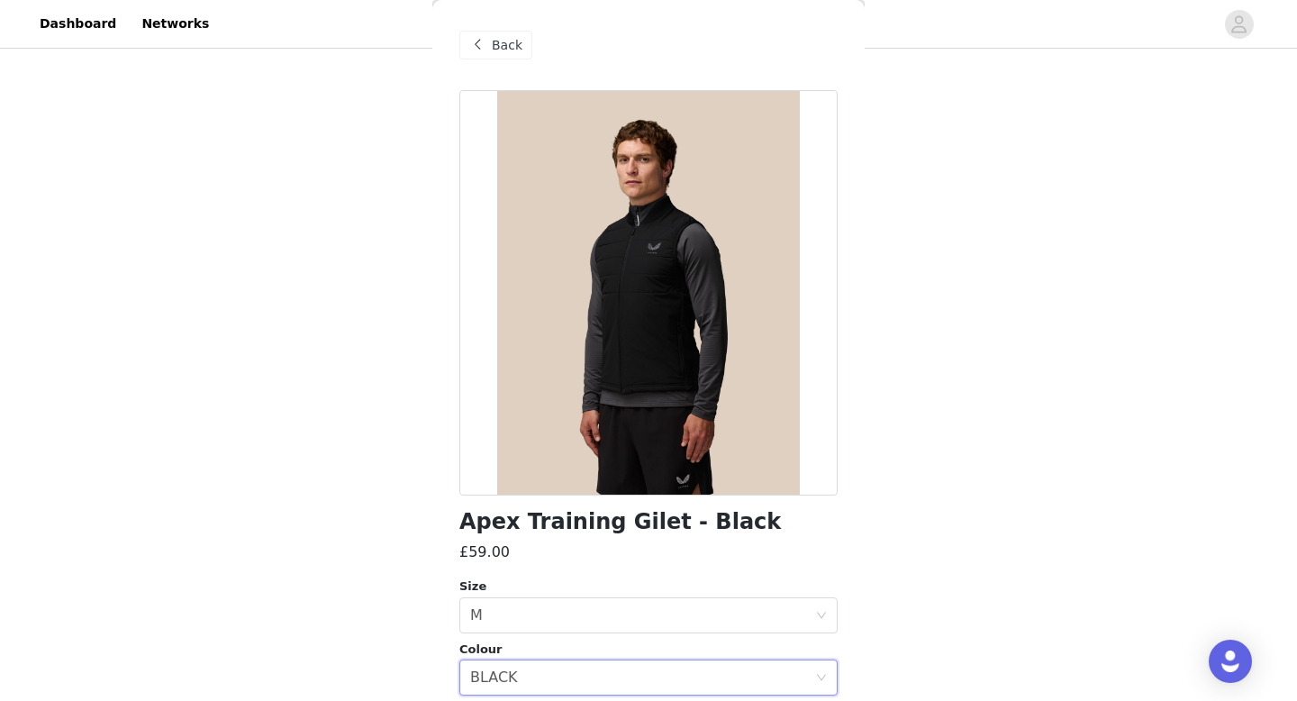
click at [507, 47] on span "Back" at bounding box center [507, 45] width 31 height 19
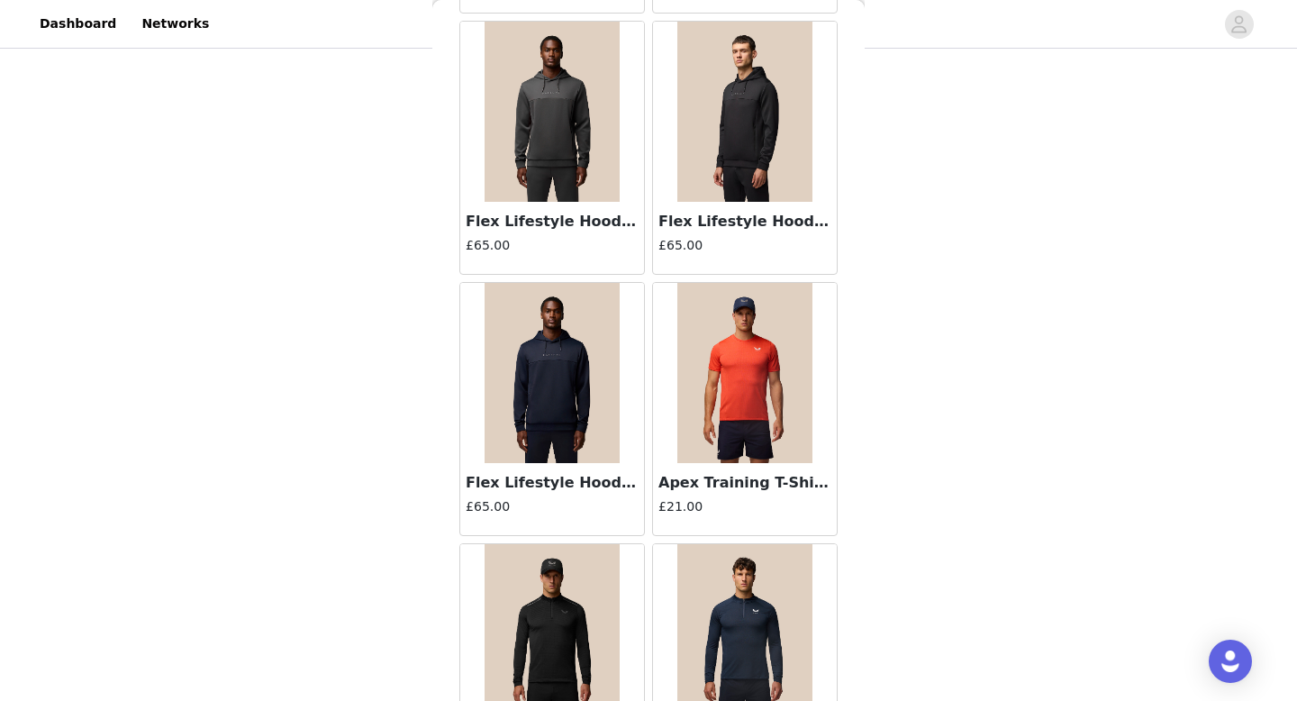
scroll to position [831, 0]
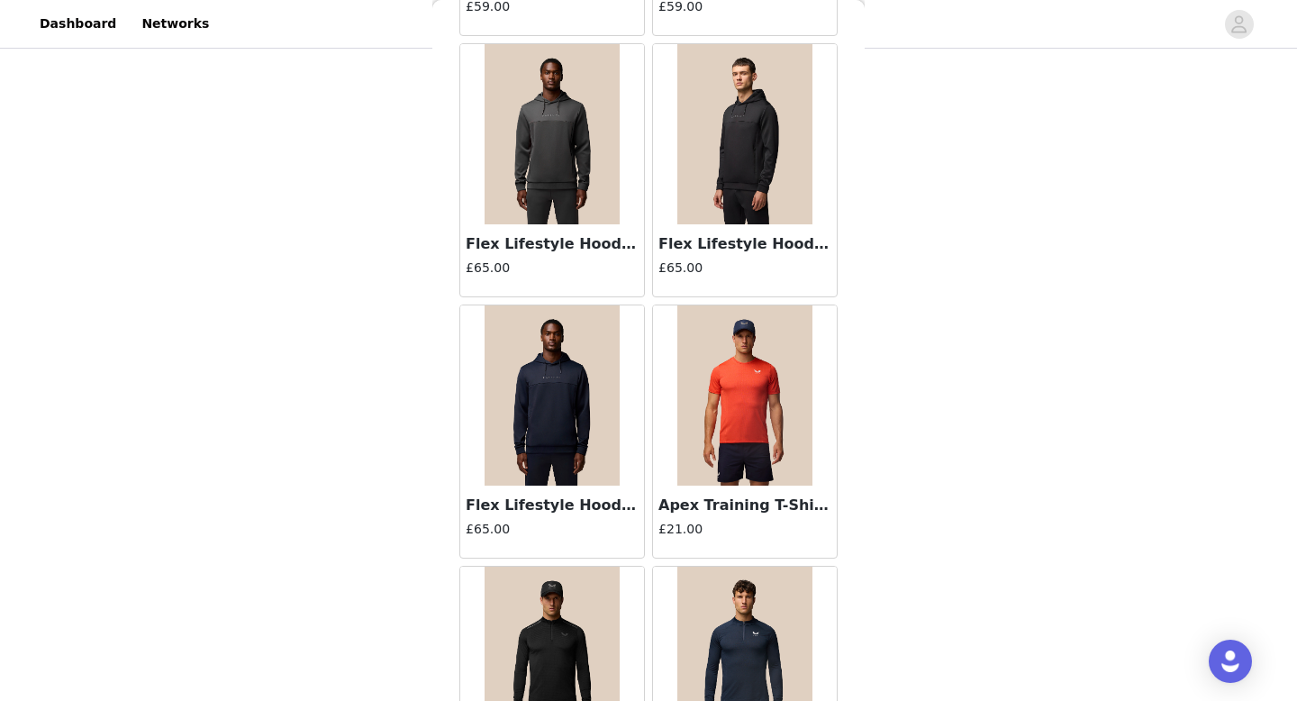
click at [756, 159] on img at bounding box center [744, 134] width 135 height 180
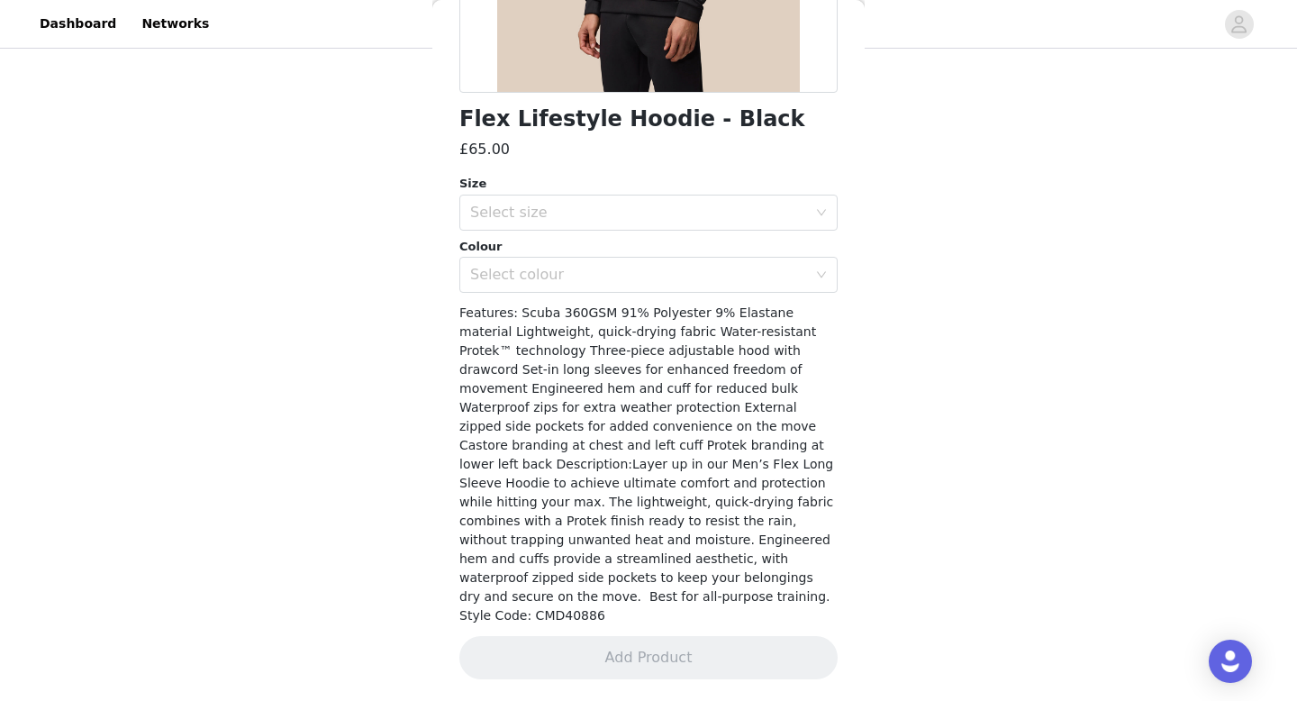
scroll to position [365, 0]
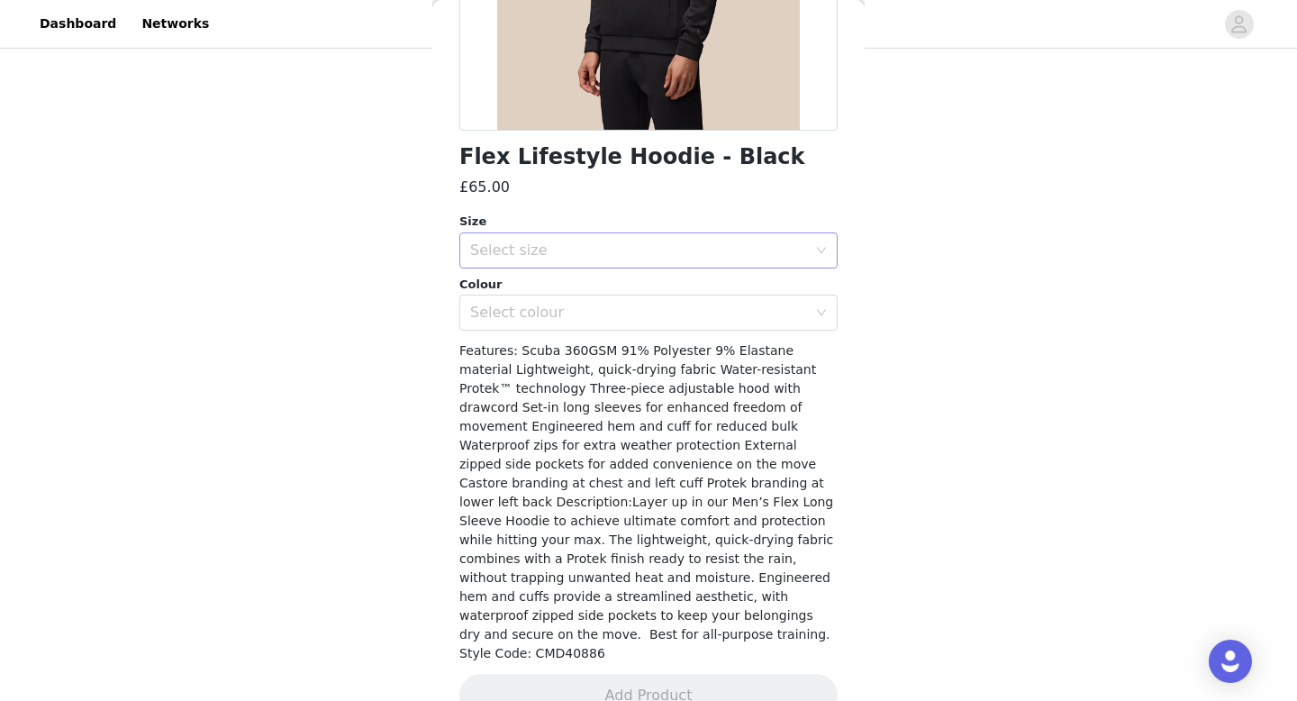
click at [577, 241] on div "Select size" at bounding box center [638, 250] width 337 height 18
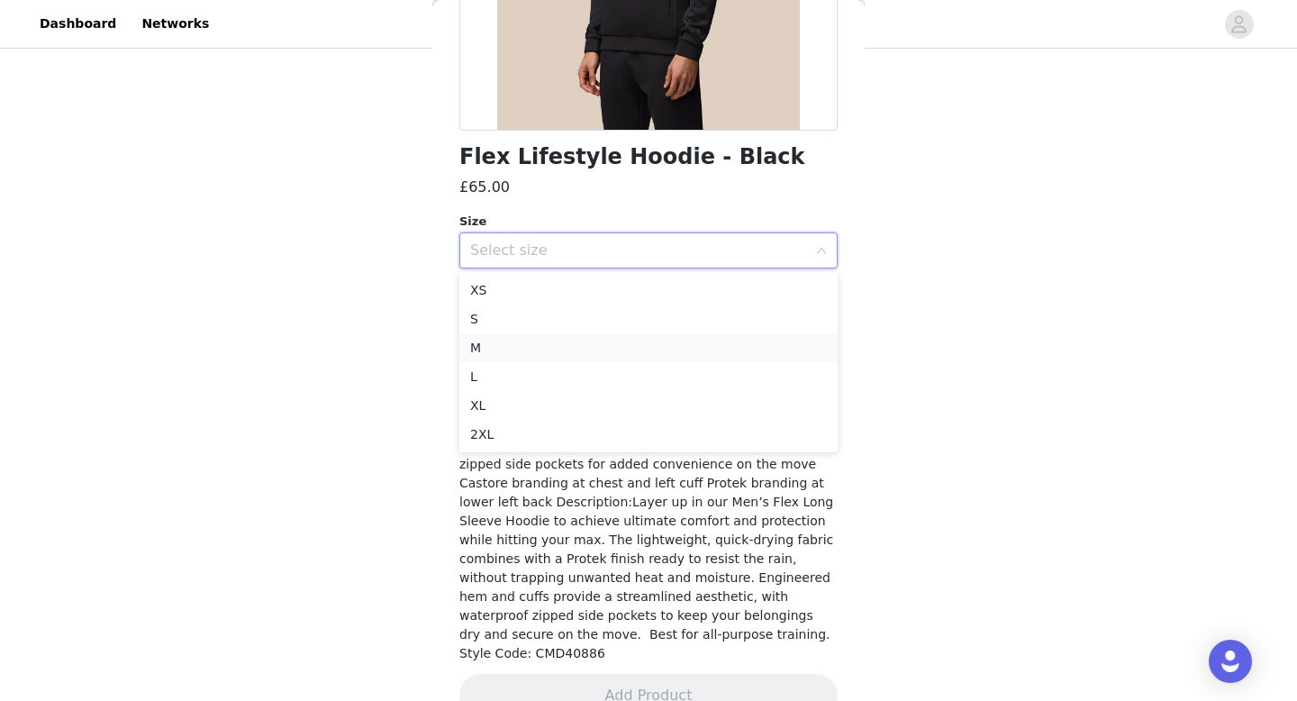
click at [530, 343] on li "M" at bounding box center [648, 347] width 378 height 29
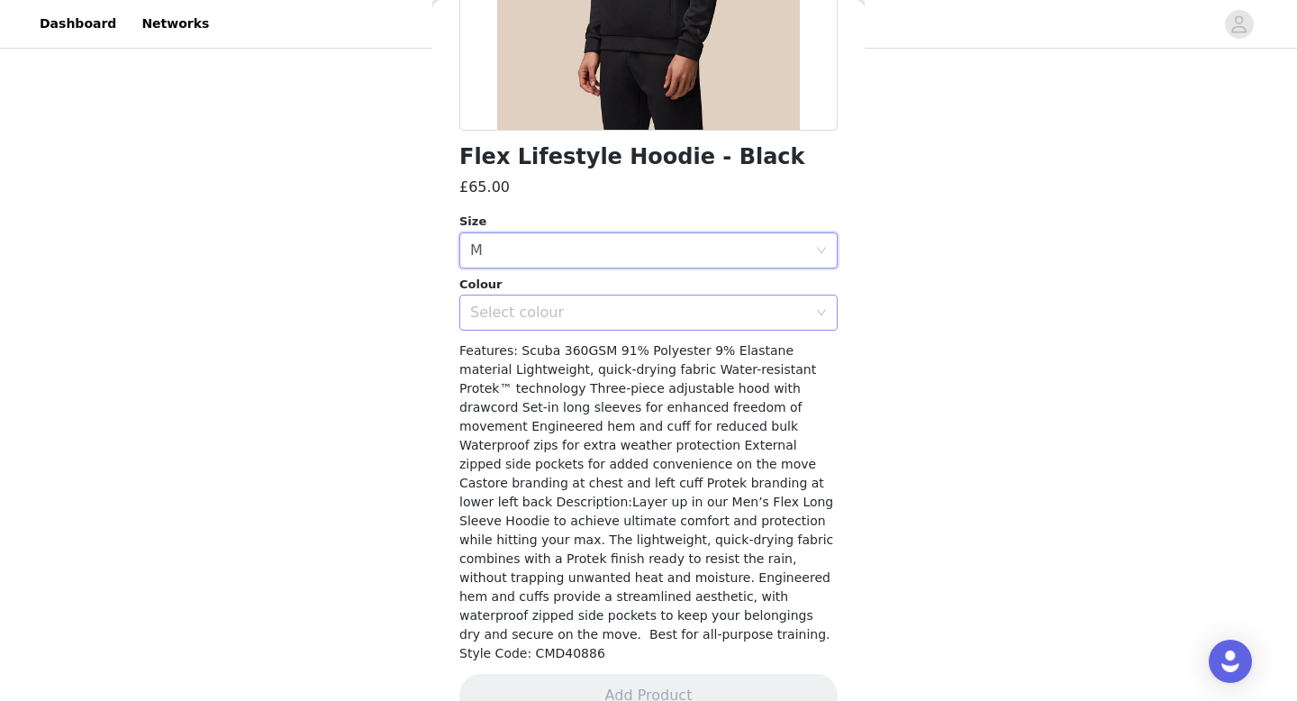
click at [559, 298] on div "Select colour" at bounding box center [642, 312] width 345 height 34
click at [542, 341] on li "BLACK" at bounding box center [648, 352] width 378 height 29
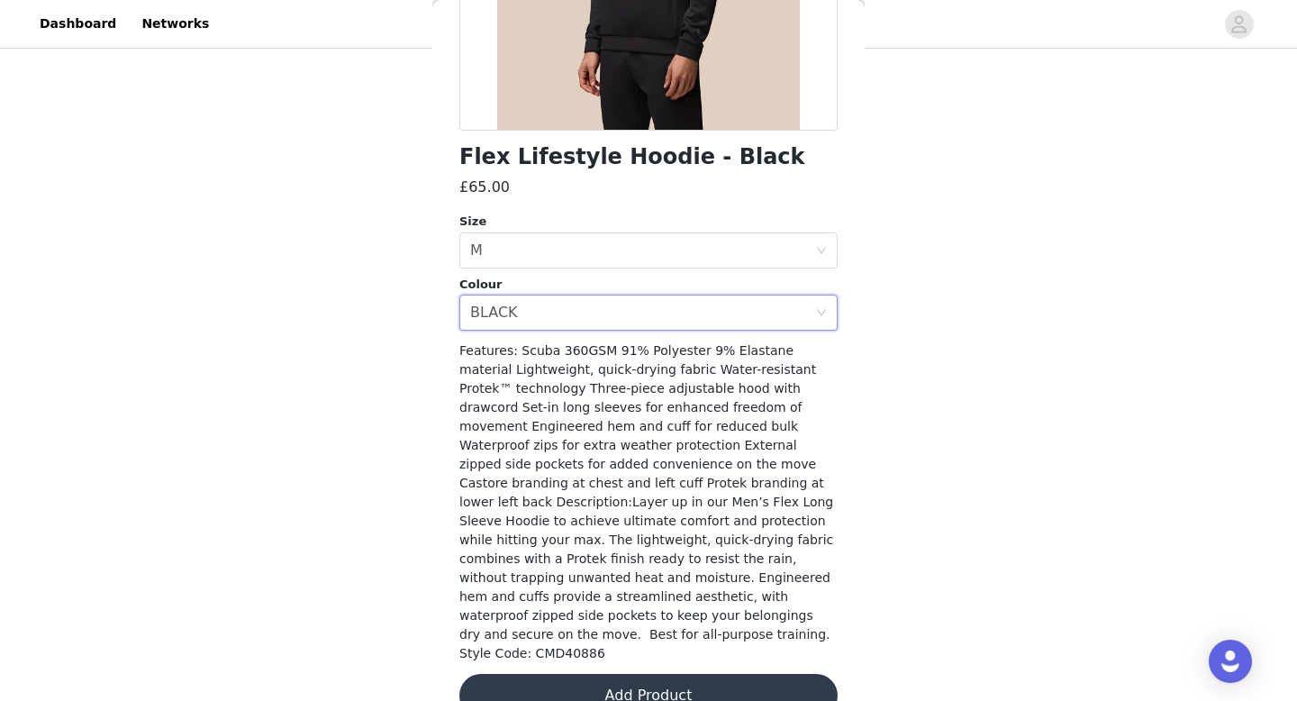
click at [716, 674] on button "Add Product" at bounding box center [648, 695] width 378 height 43
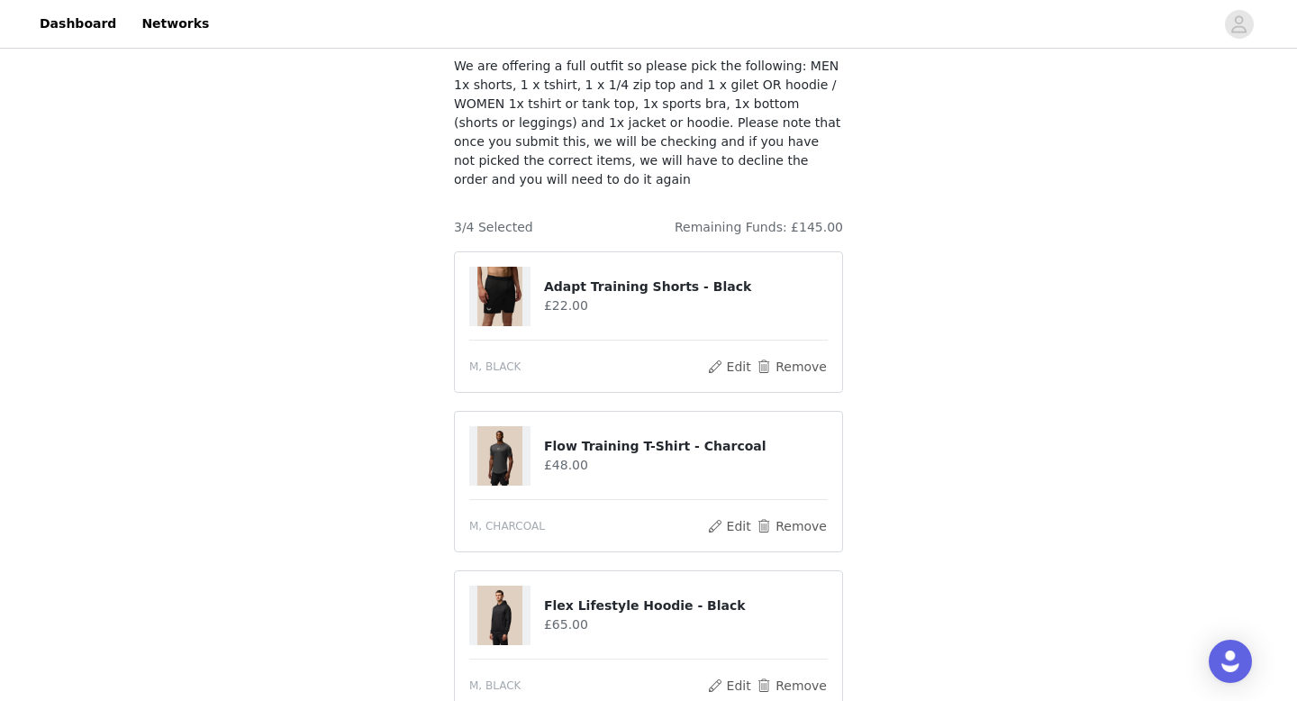
scroll to position [320, 0]
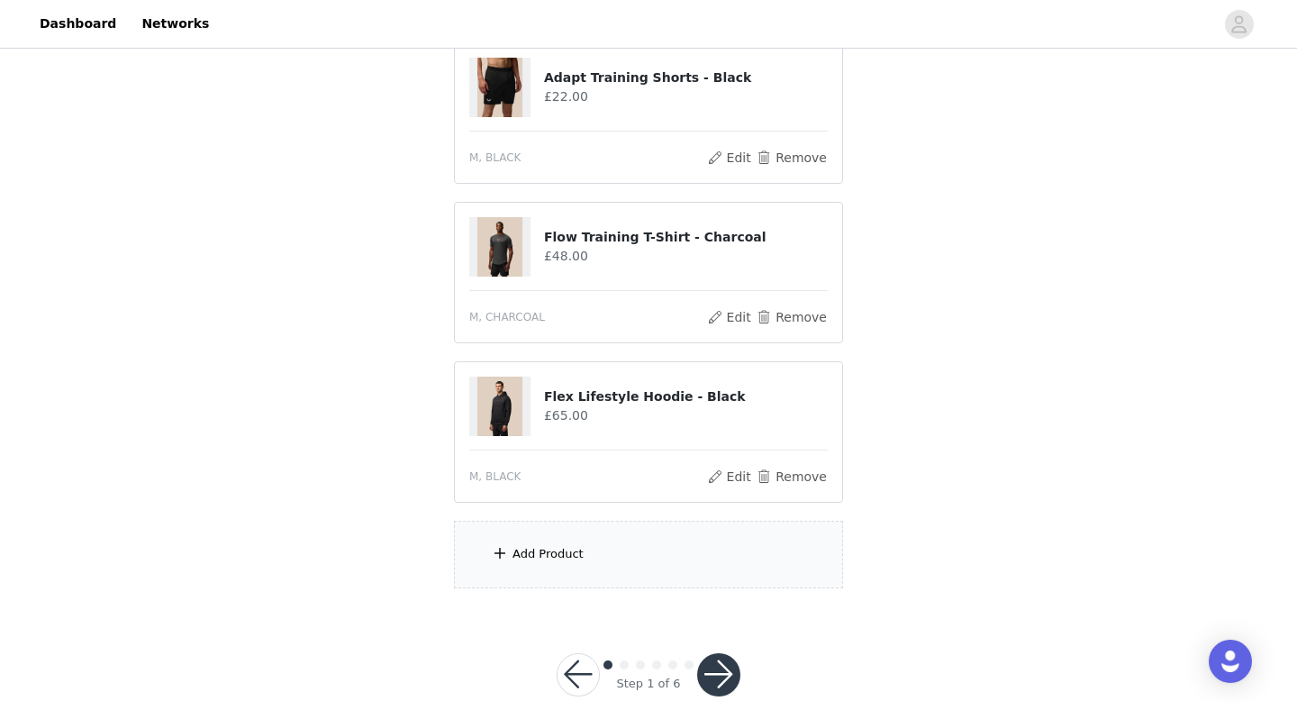
click at [598, 536] on div "Add Product" at bounding box center [648, 555] width 389 height 68
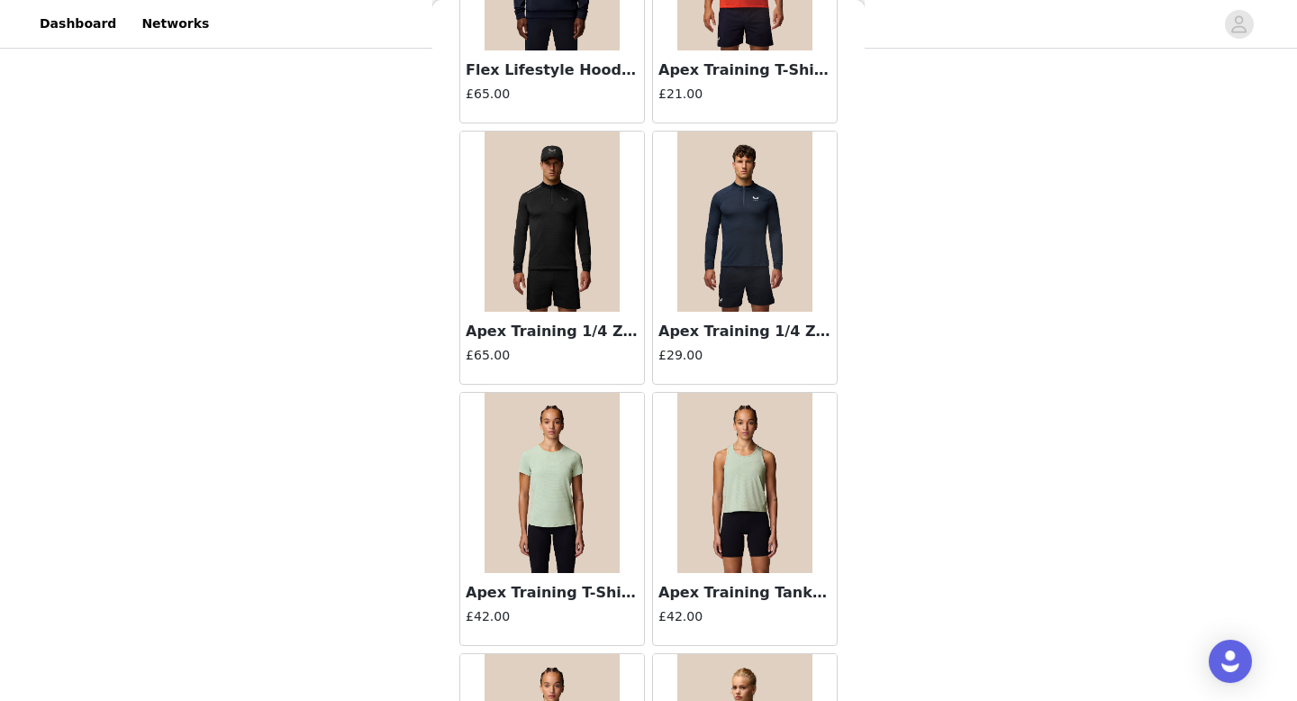
click at [571, 217] on img at bounding box center [552, 222] width 135 height 180
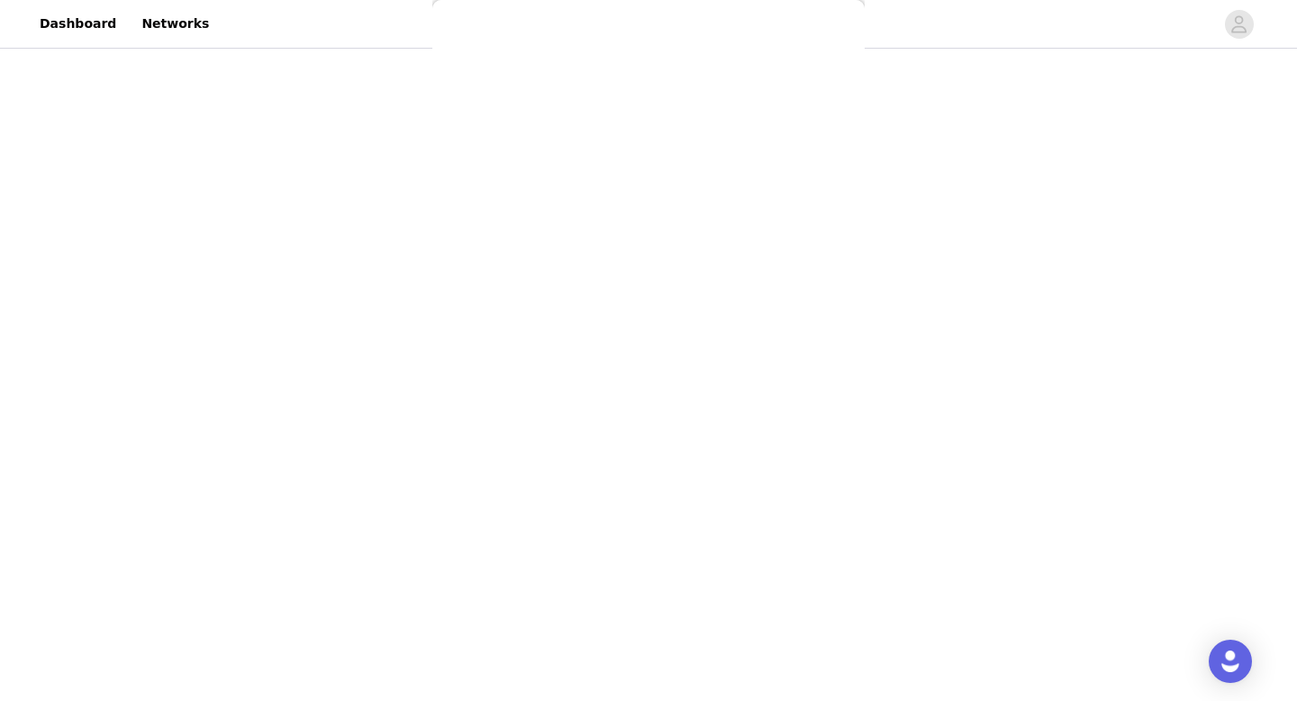
scroll to position [327, 0]
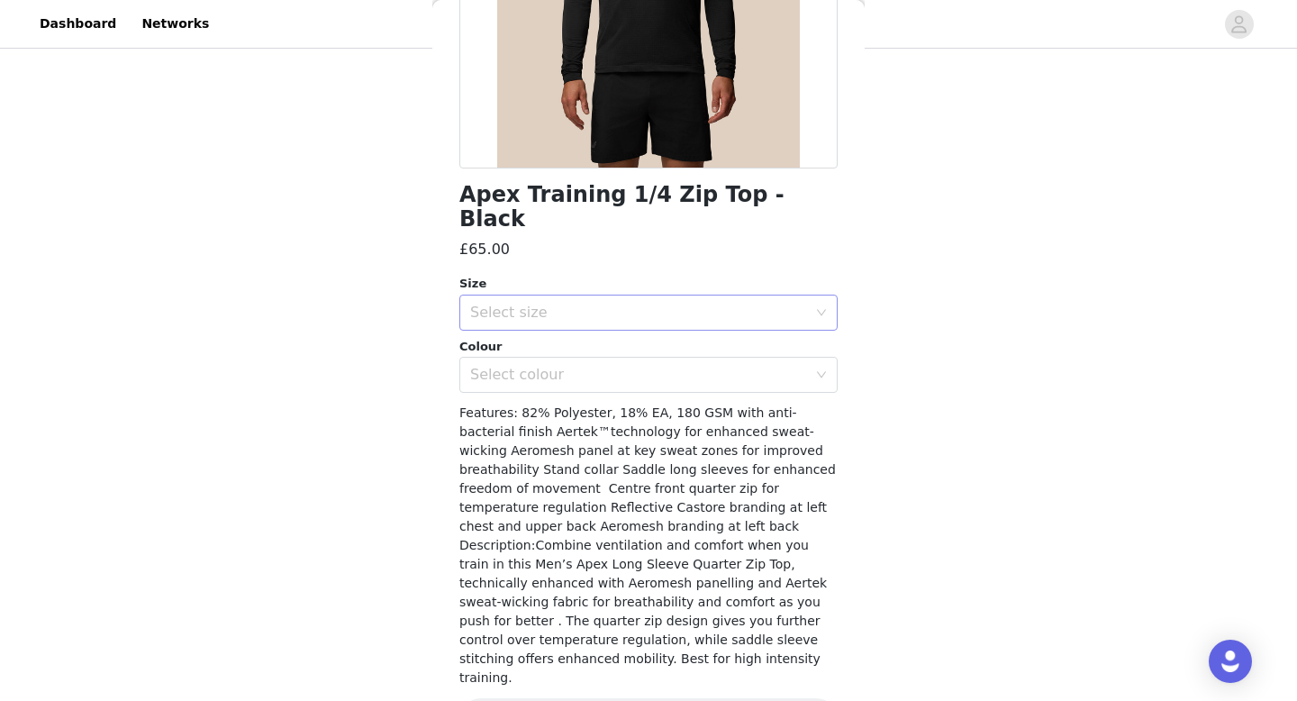
click at [559, 304] on div "Select size" at bounding box center [638, 313] width 337 height 18
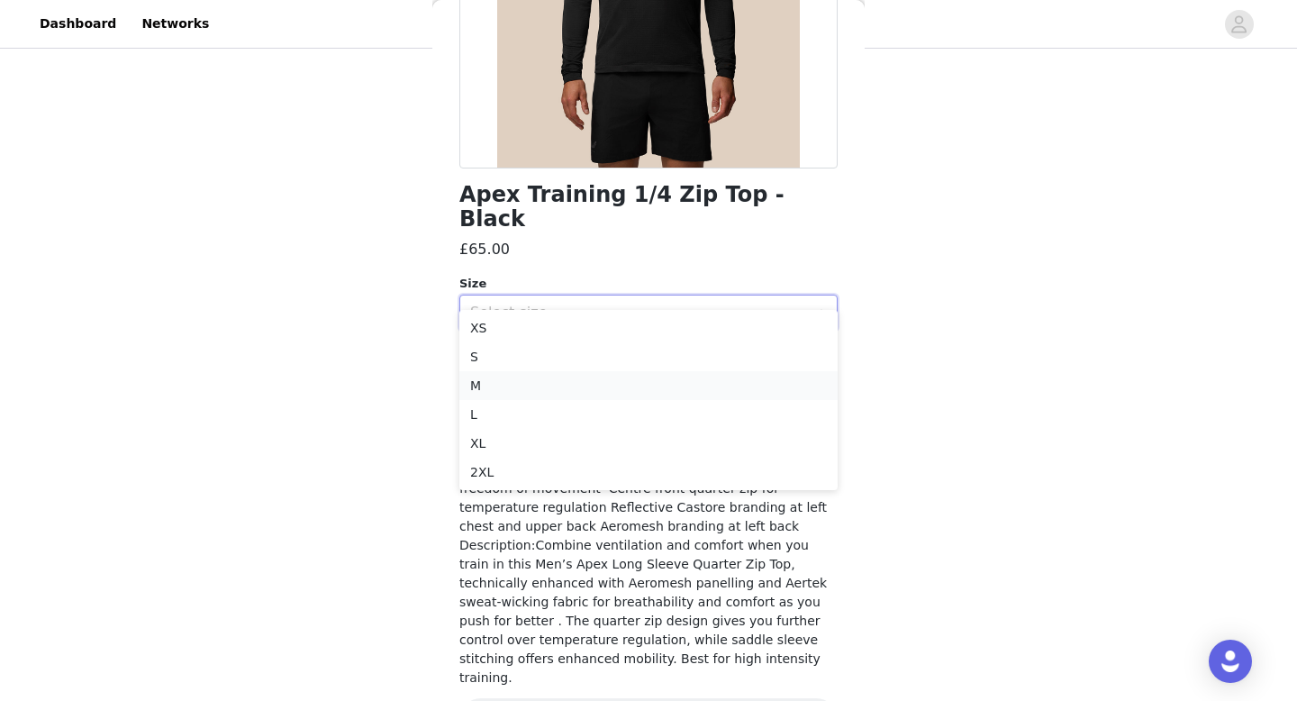
click at [508, 386] on li "M" at bounding box center [648, 385] width 378 height 29
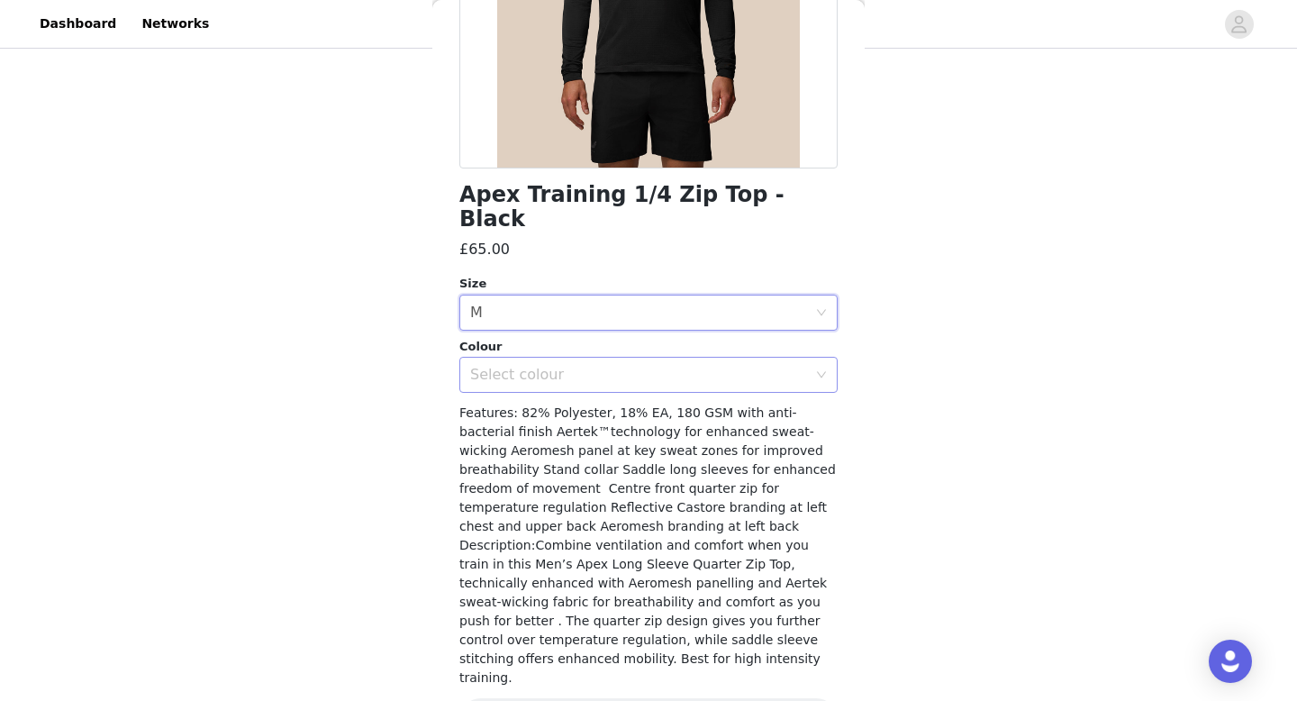
click at [551, 366] on div "Select colour" at bounding box center [638, 375] width 337 height 18
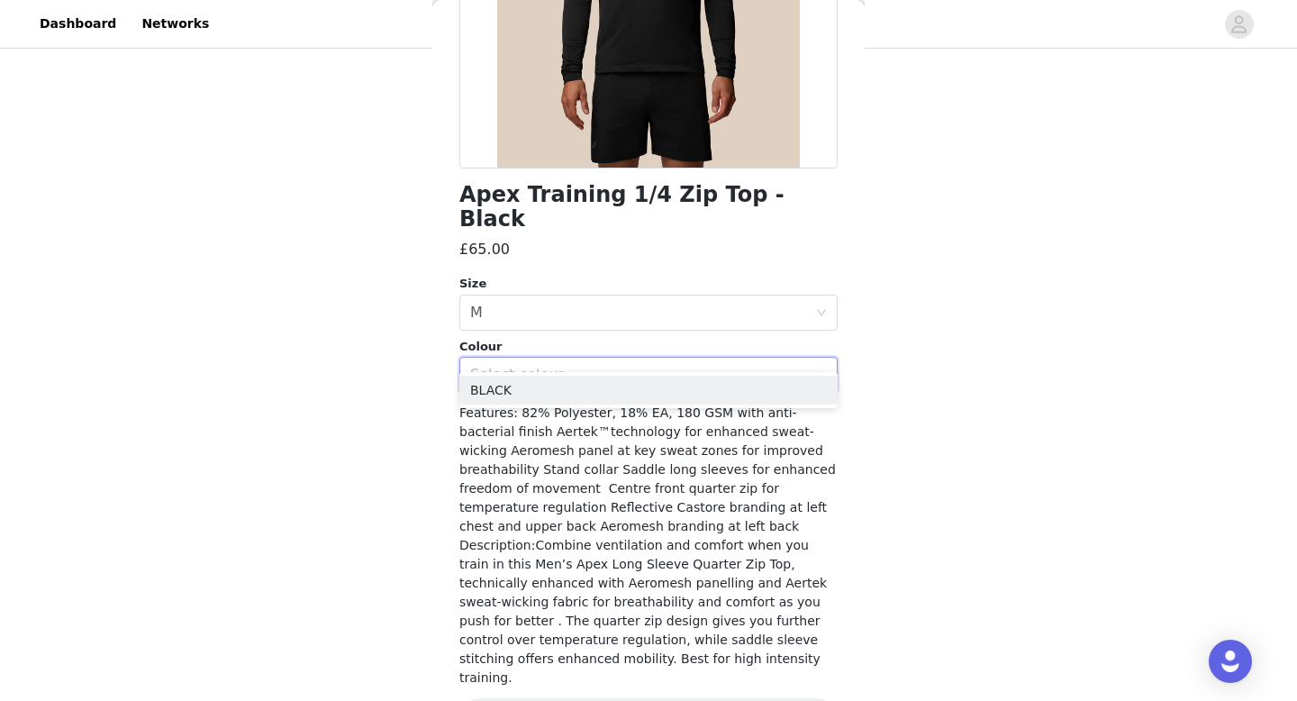
click at [549, 405] on ul "BLACK" at bounding box center [648, 390] width 378 height 36
click at [549, 392] on li "BLACK" at bounding box center [648, 390] width 378 height 29
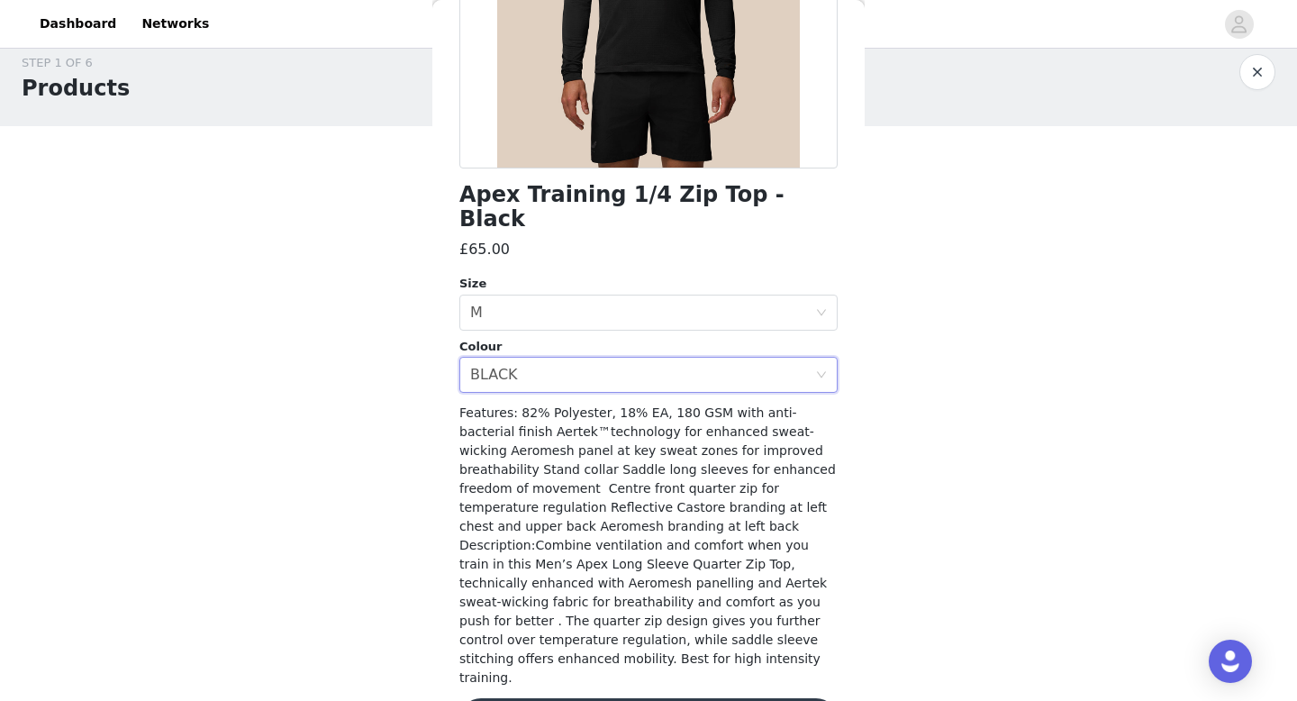
scroll to position [0, 0]
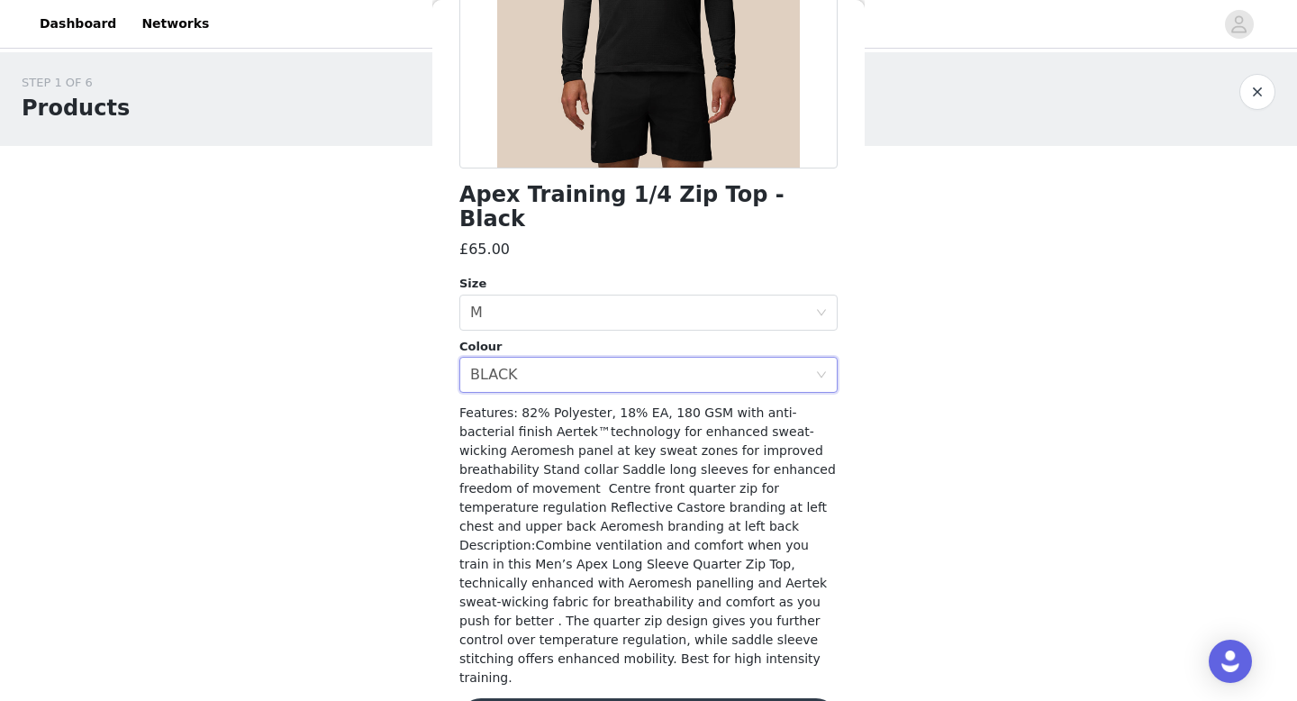
click at [996, 354] on div "STEP 1 OF 6 Products We are offering a full outfit so please pick the following…" at bounding box center [648, 490] width 1297 height 877
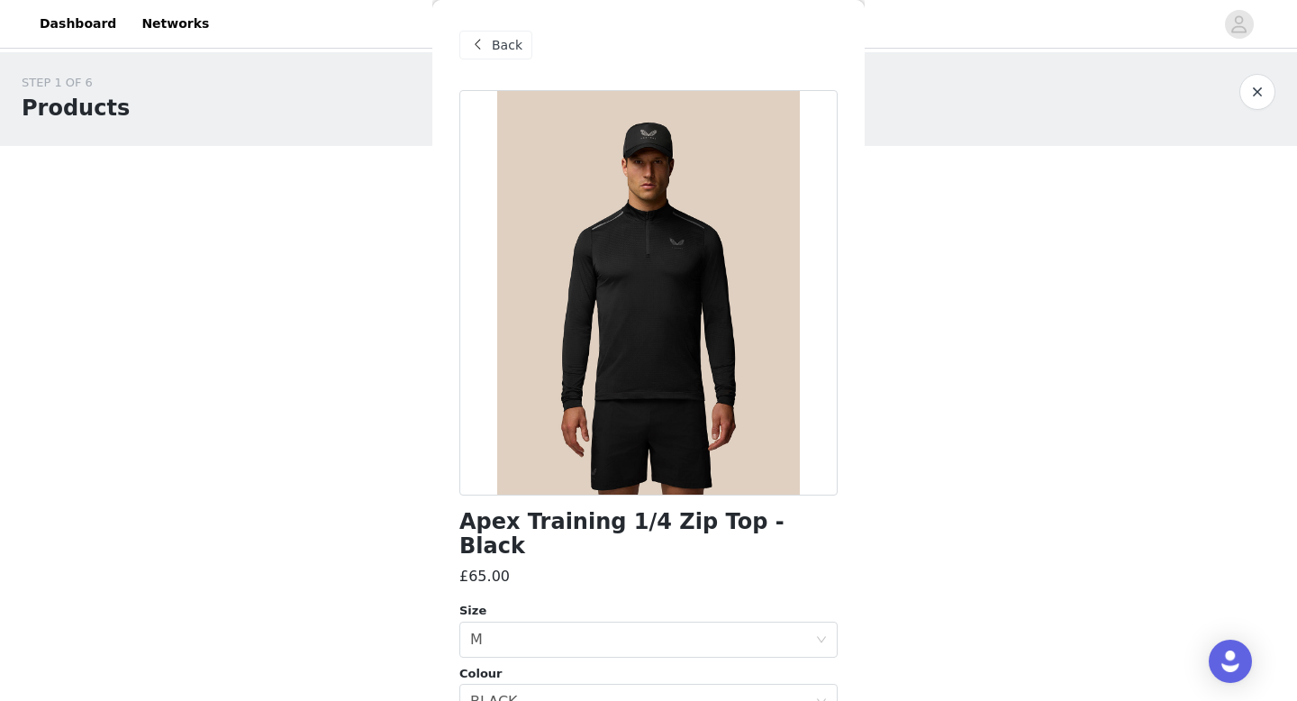
scroll to position [327, 0]
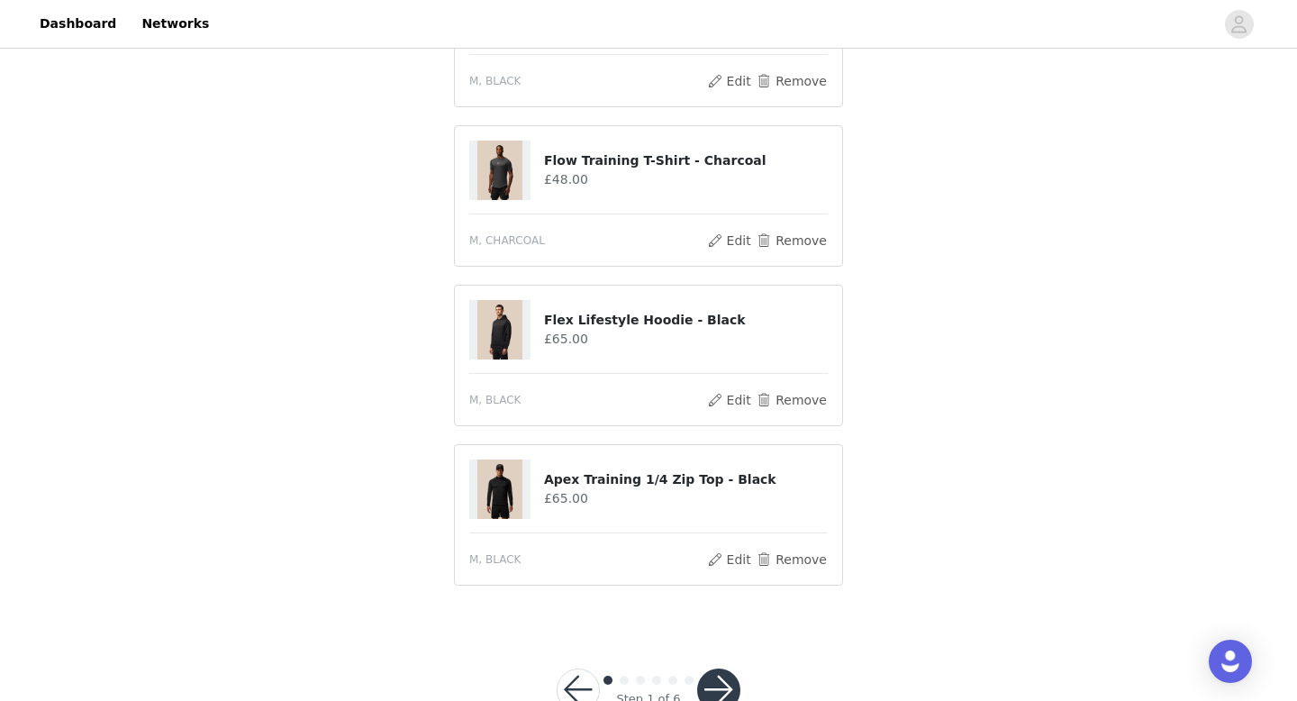
scroll to position [382, 0]
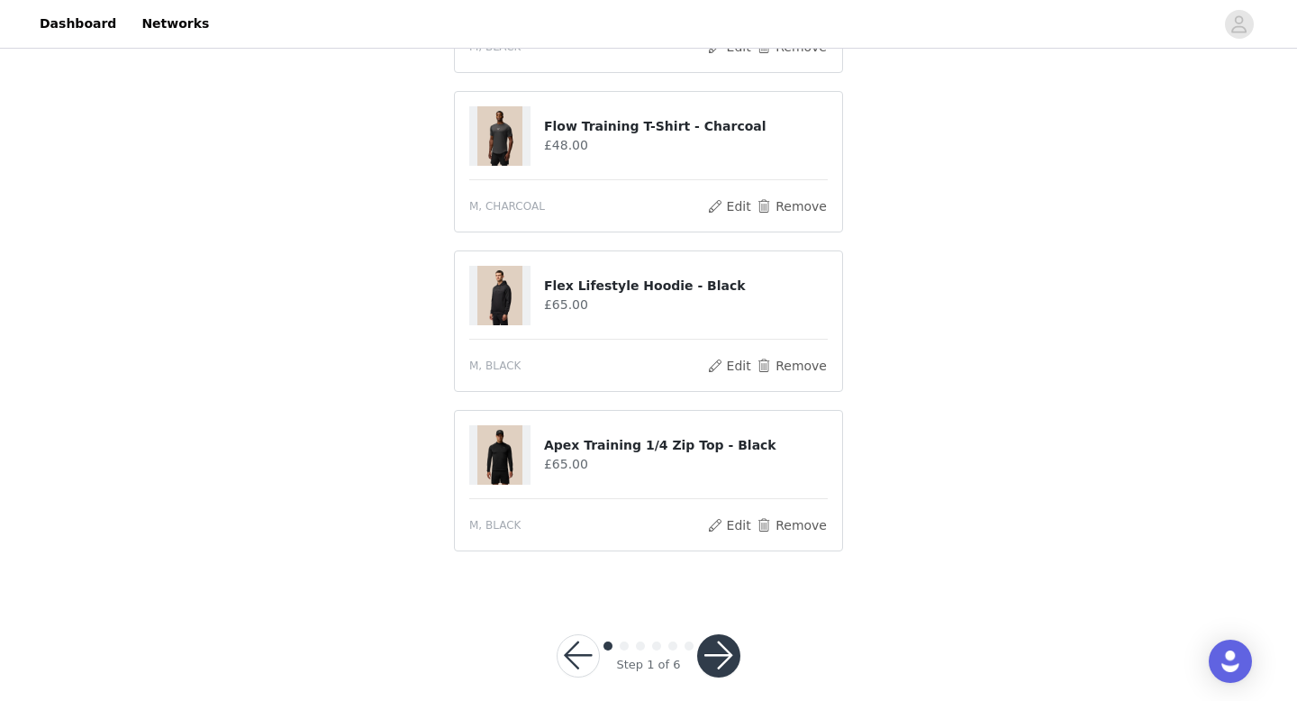
click at [722, 650] on button "button" at bounding box center [718, 655] width 43 height 43
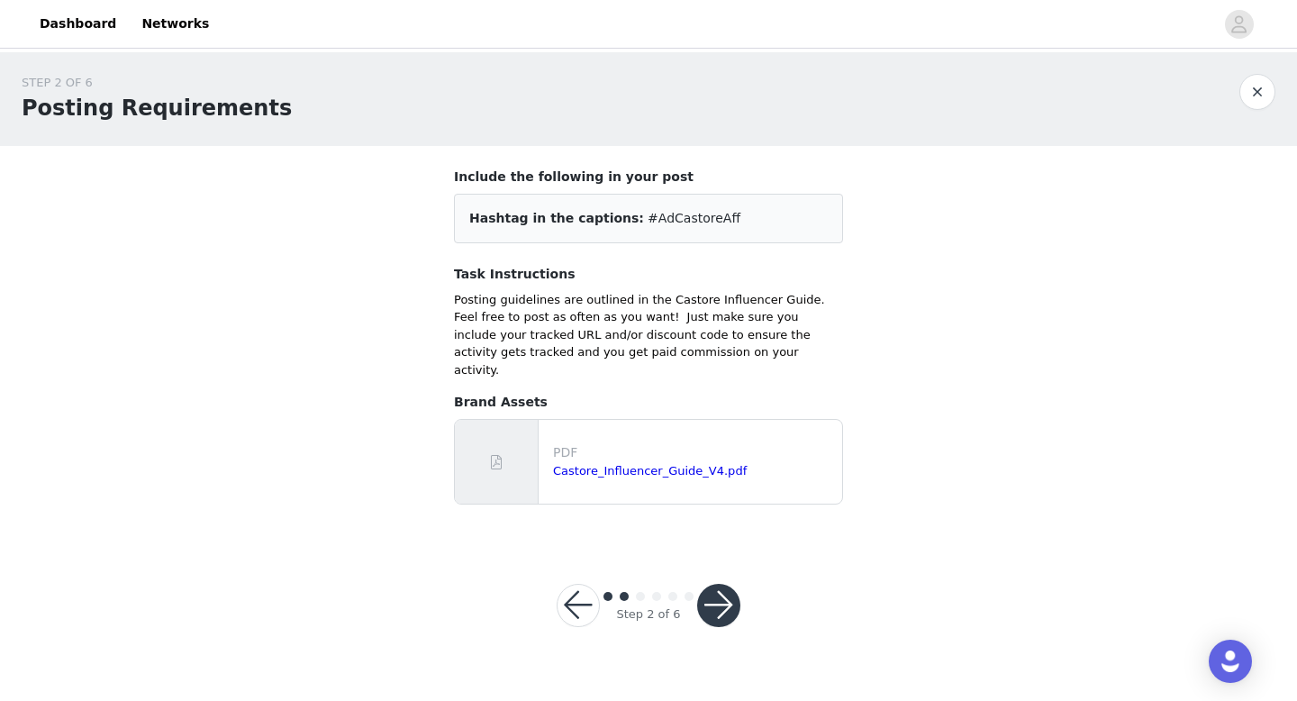
click at [731, 586] on button "button" at bounding box center [718, 605] width 43 height 43
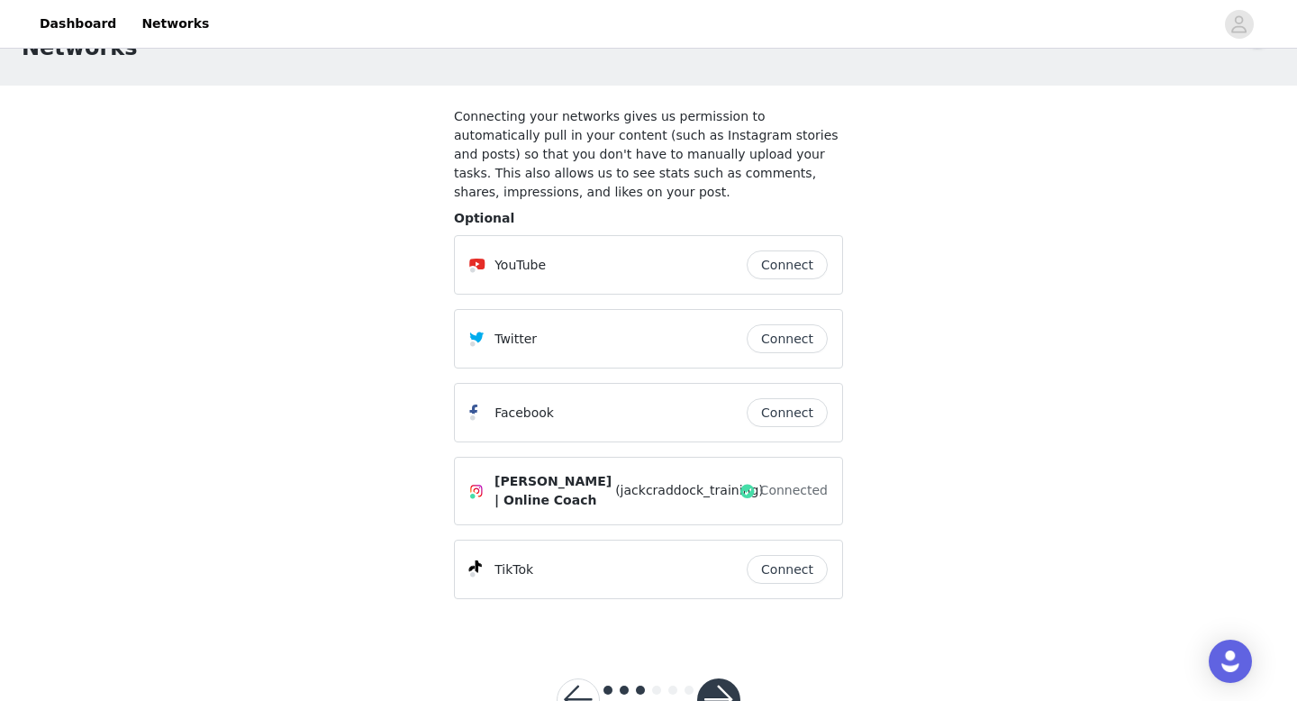
scroll to position [123, 0]
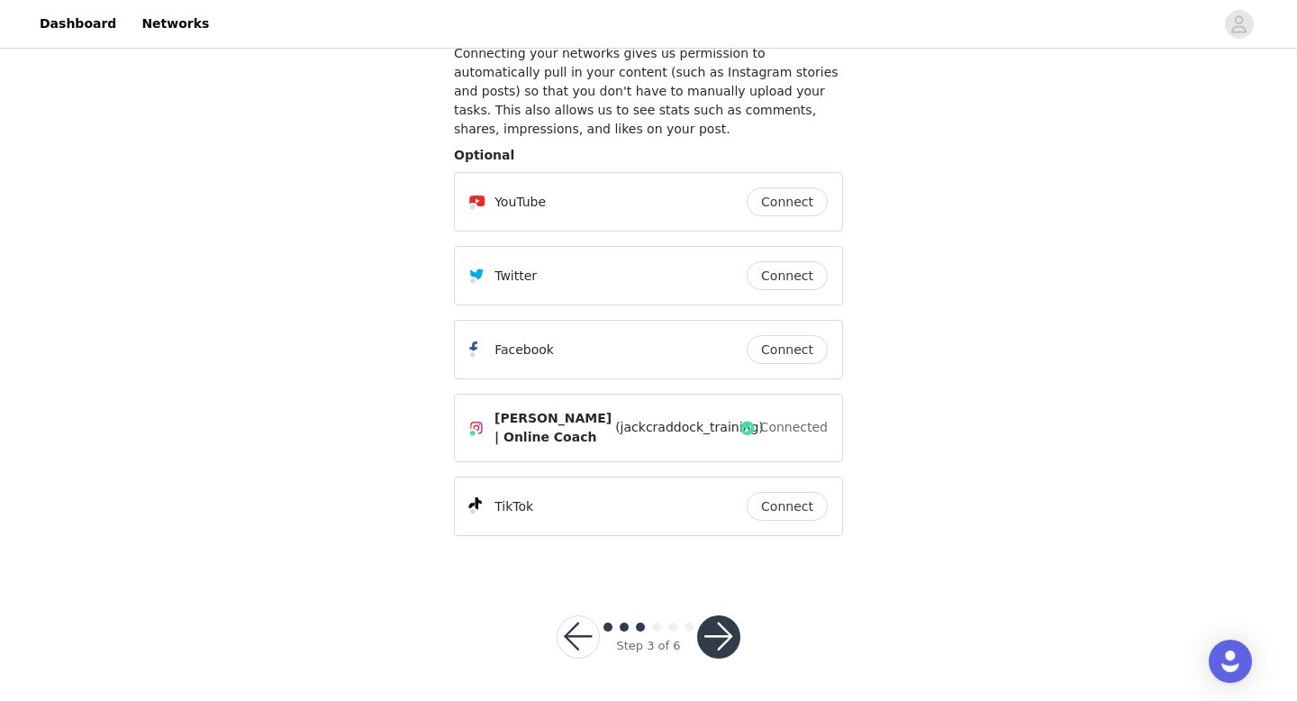
click at [730, 642] on button "button" at bounding box center [718, 636] width 43 height 43
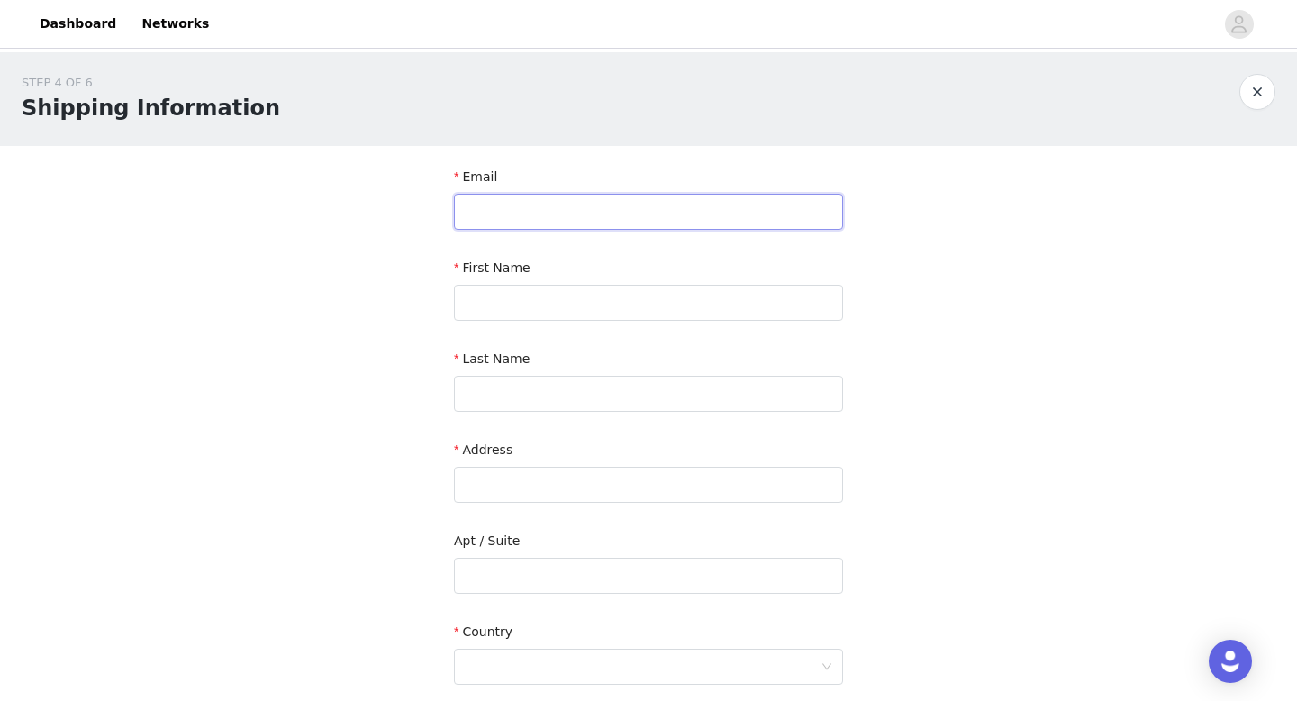
click at [755, 215] on input "text" at bounding box center [648, 212] width 389 height 36
type input "jackcraddocktraining@gmail.com"
type input "jack"
type input "Craddock"
type input "[STREET_ADDRESS]"
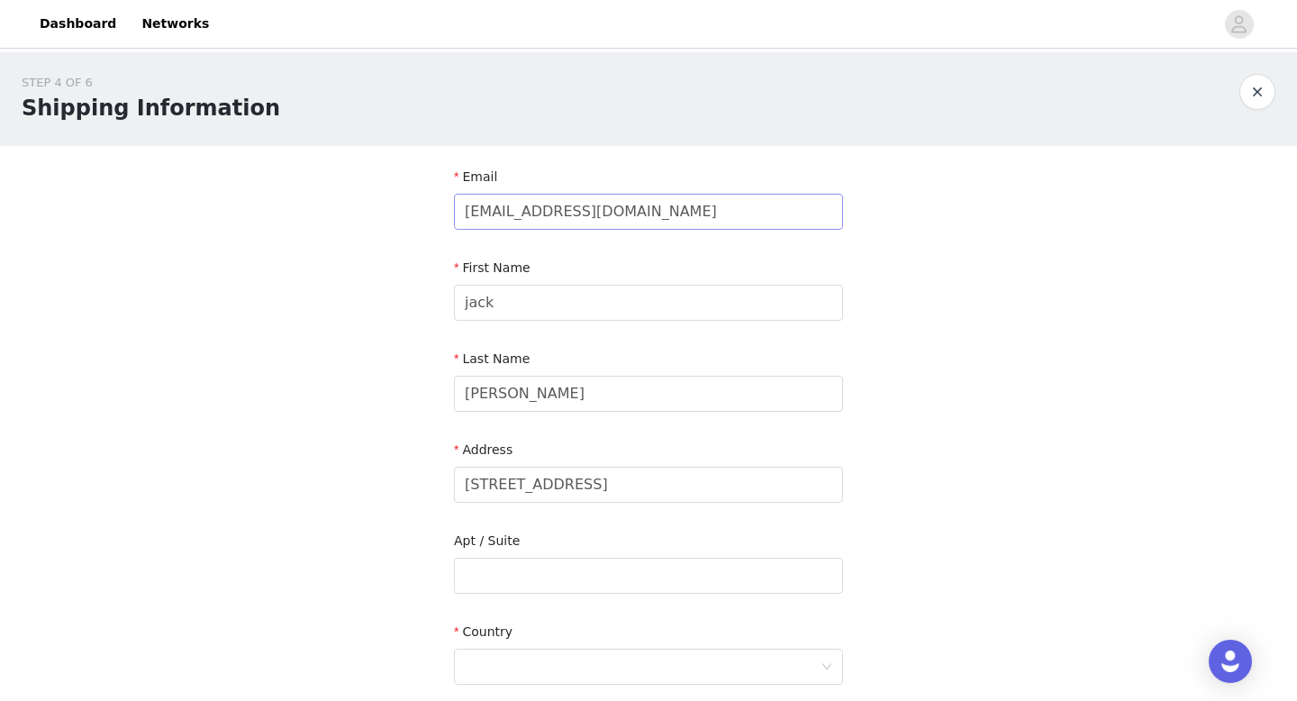
type input "Coventry"
type input "CV3 6EJ"
type input "07816594849"
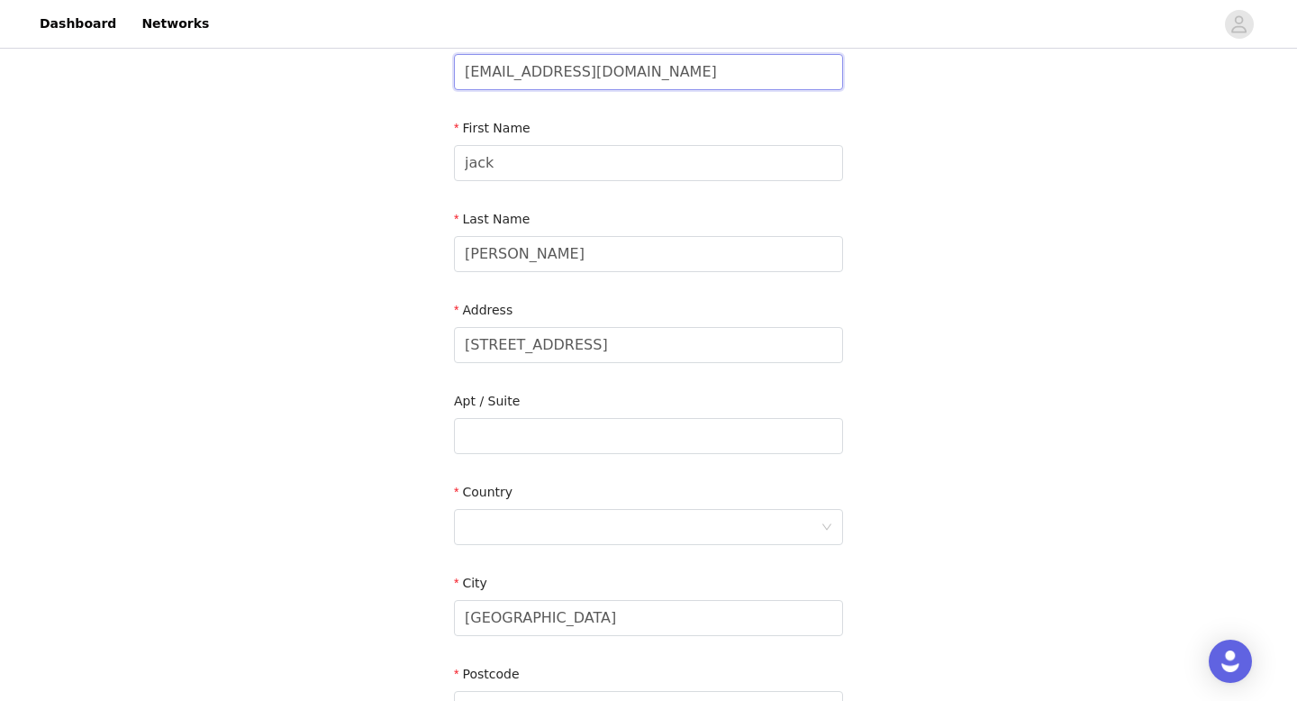
scroll to position [171, 0]
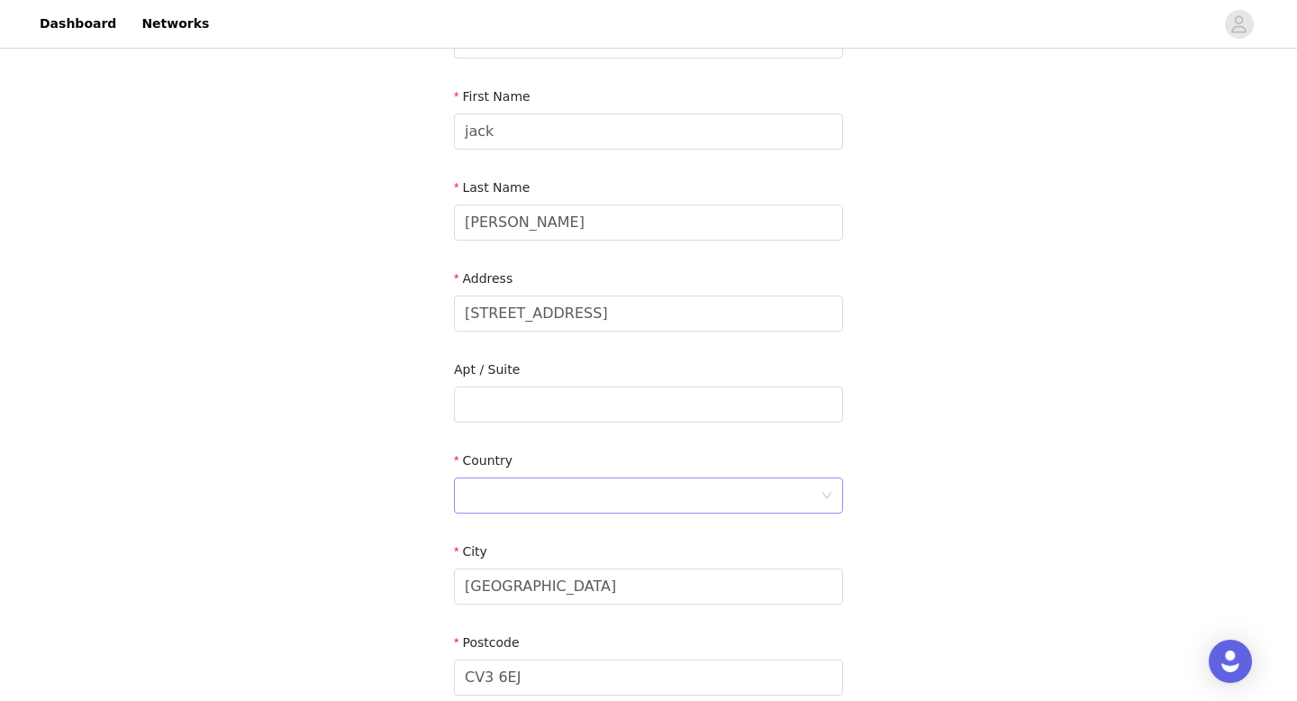
click at [556, 496] on div at bounding box center [643, 495] width 356 height 34
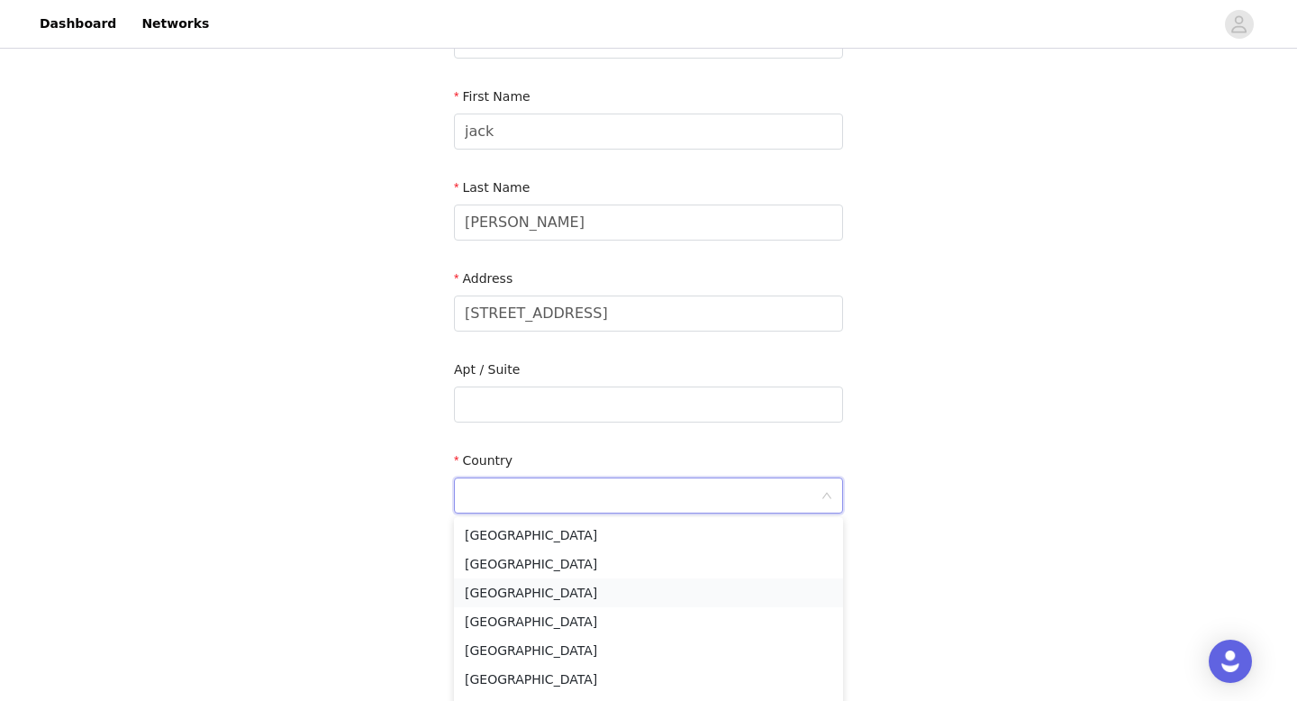
click at [538, 594] on li "[GEOGRAPHIC_DATA]" at bounding box center [648, 592] width 389 height 29
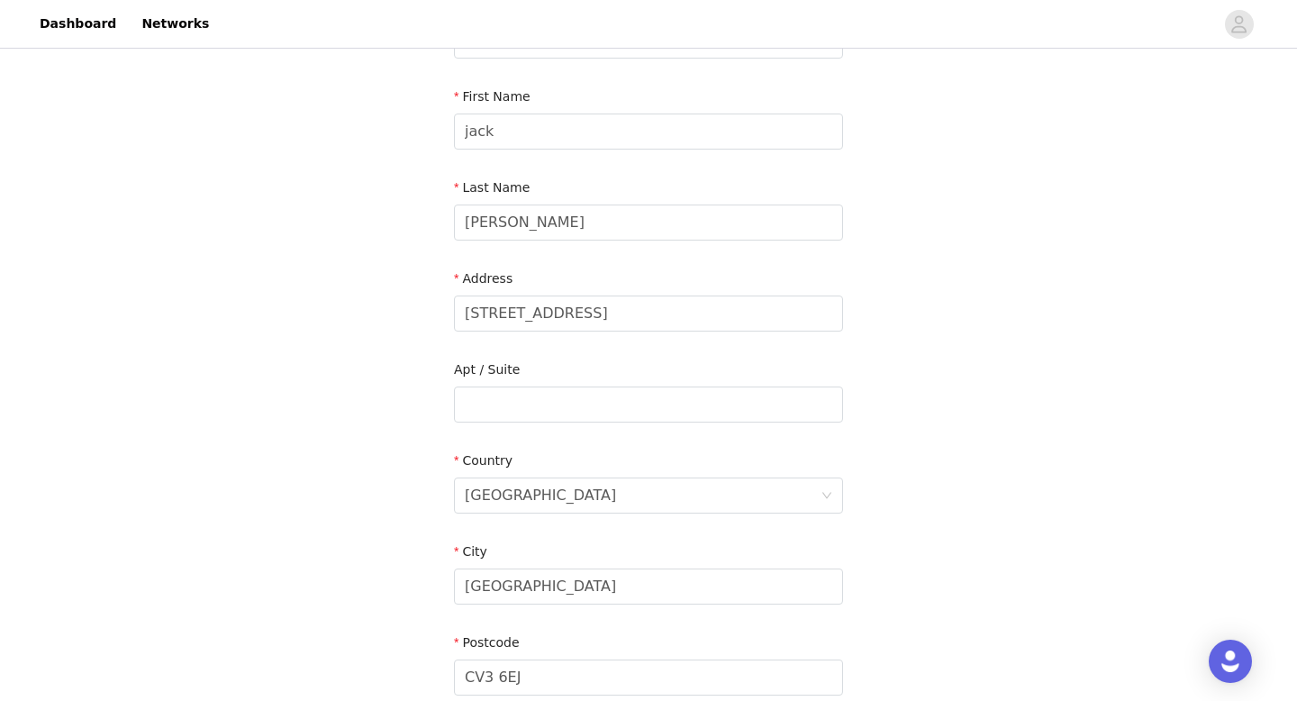
click at [1033, 400] on div "STEP 4 OF 6 Shipping Information Email jackcraddocktraining@gmail.com First Nam…" at bounding box center [648, 359] width 1297 height 956
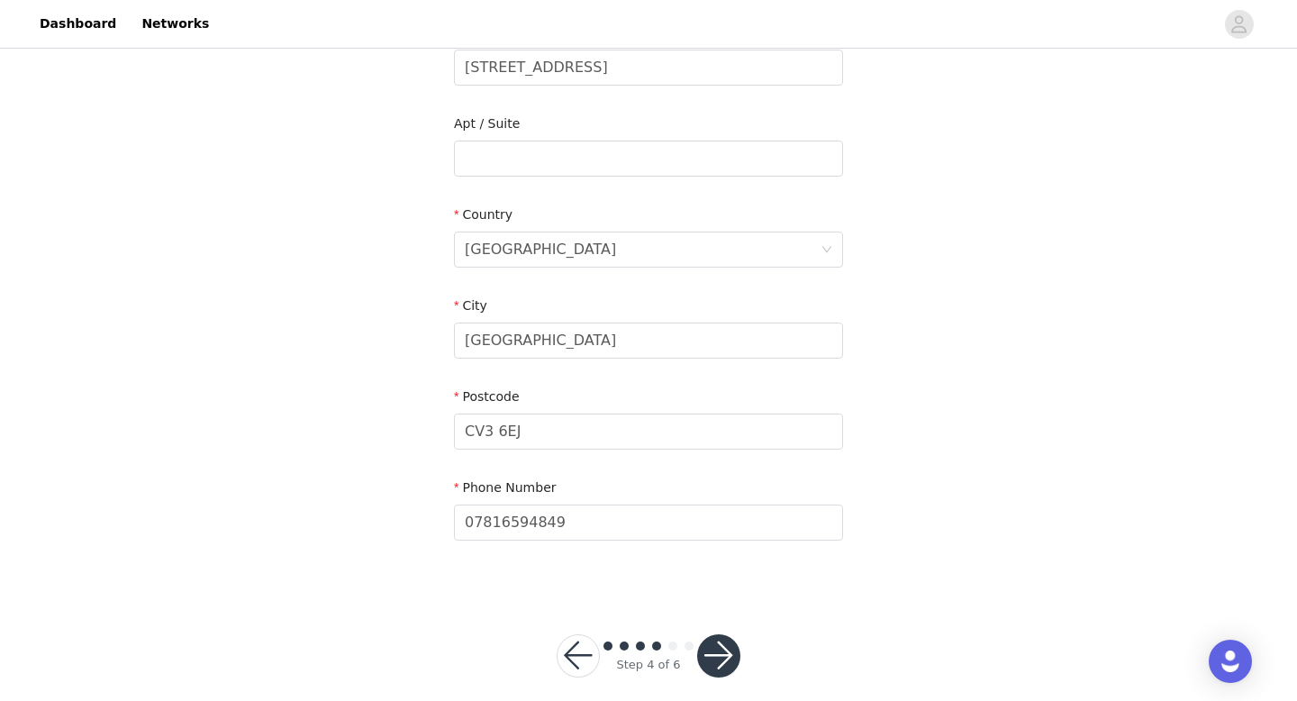
scroll to position [436, 0]
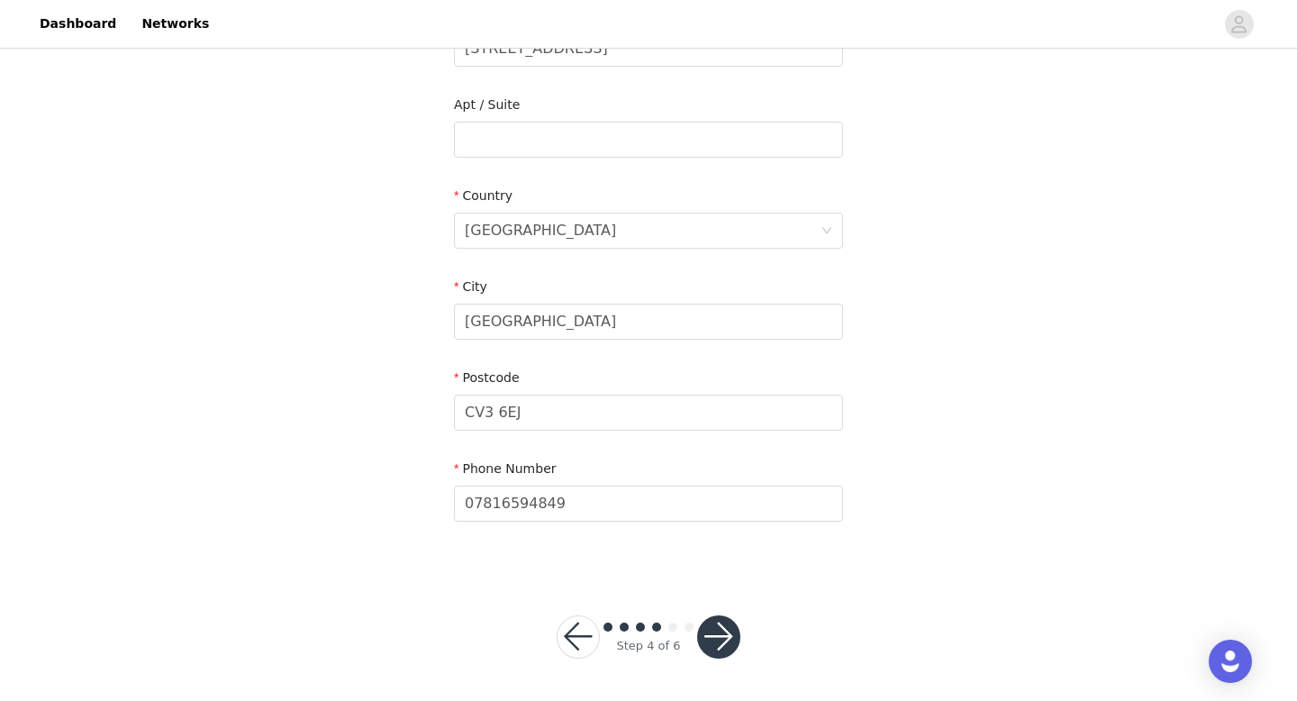
click at [713, 641] on button "button" at bounding box center [718, 636] width 43 height 43
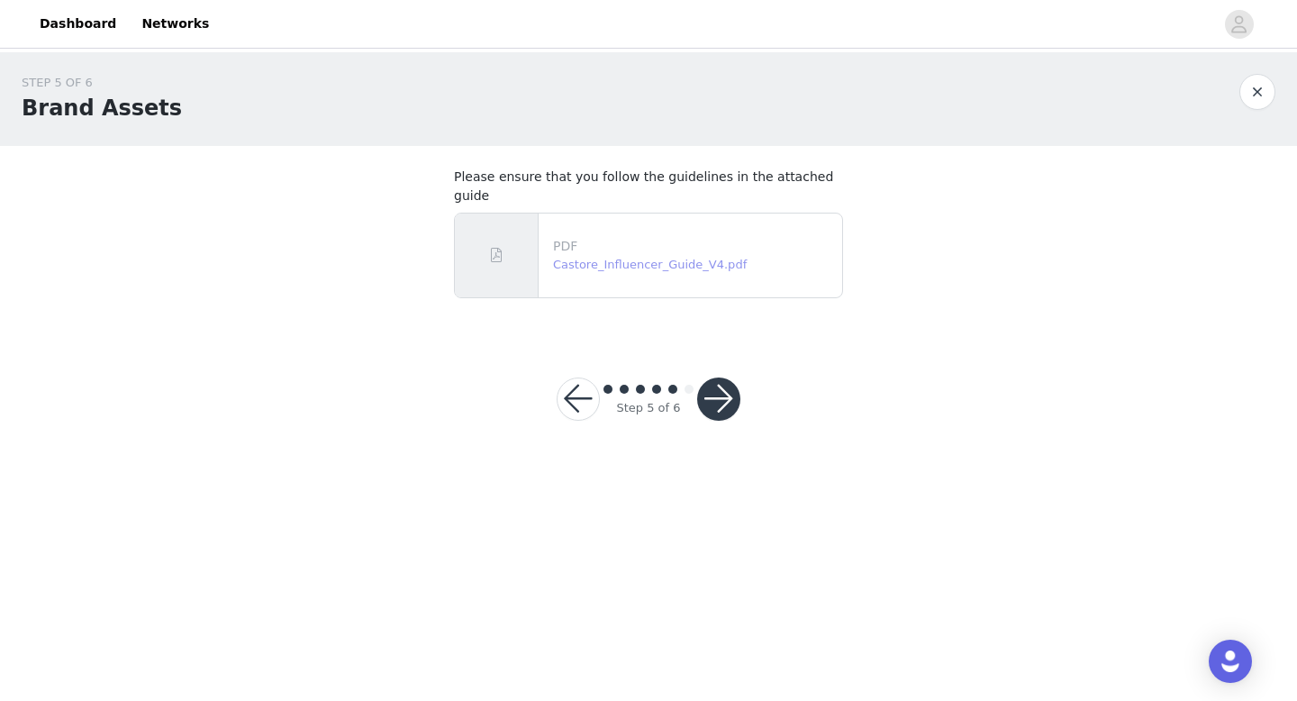
click at [634, 258] on link "Castore_Influencer_Guide_V4.pdf" at bounding box center [650, 265] width 194 height 14
click at [727, 377] on button "button" at bounding box center [718, 398] width 43 height 43
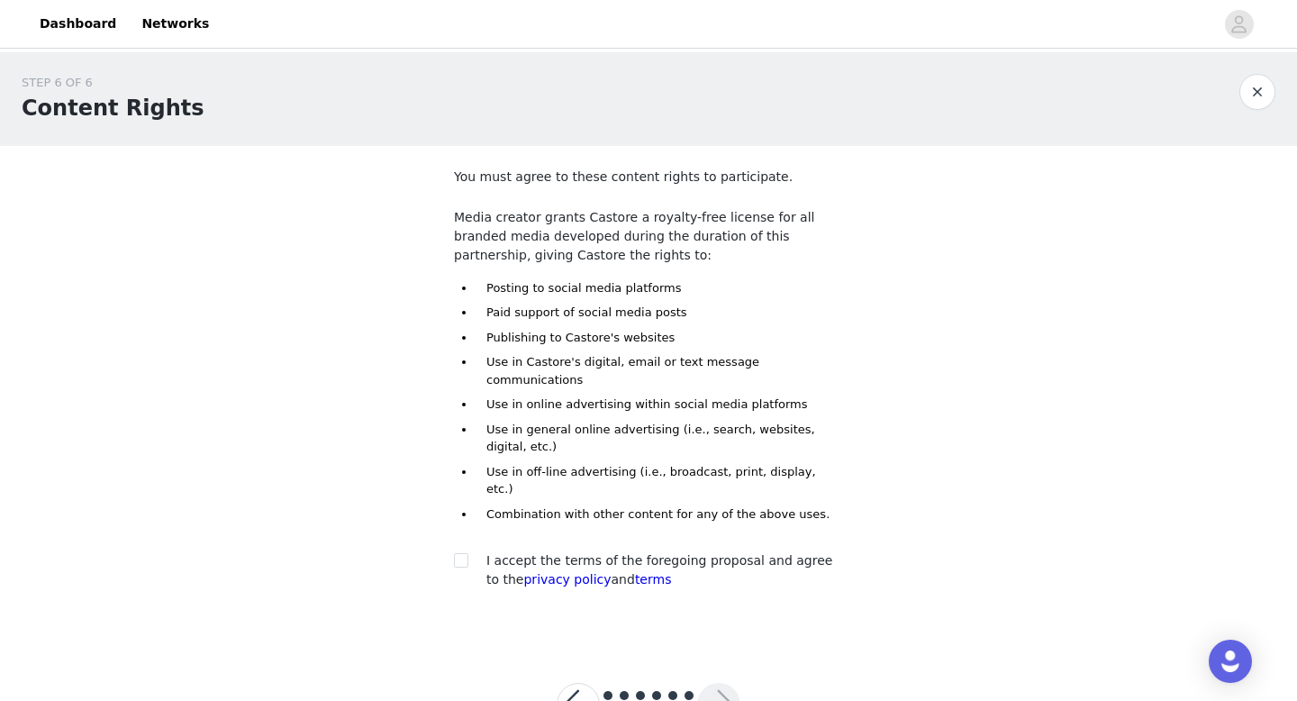
scroll to position [33, 0]
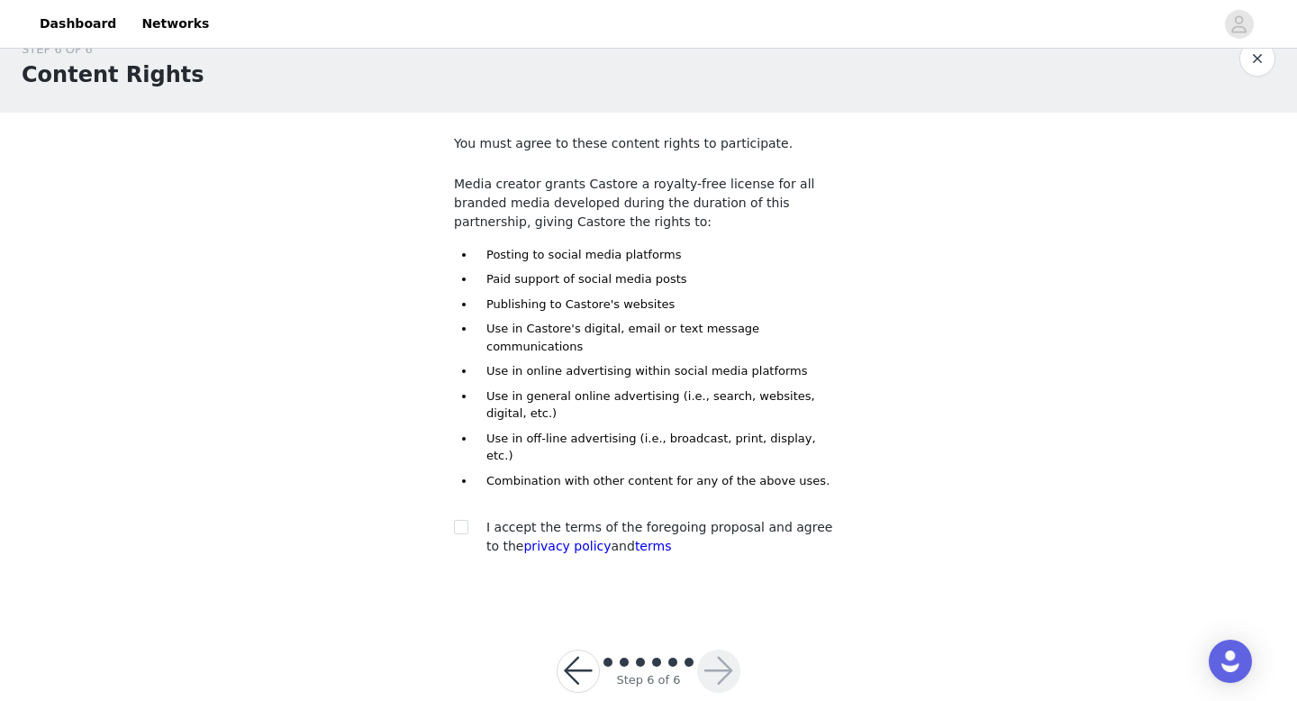
click at [469, 518] on div at bounding box center [466, 527] width 25 height 19
click at [460, 520] on input "checkbox" at bounding box center [460, 526] width 13 height 13
checkbox input "true"
click at [714, 649] on button "button" at bounding box center [718, 670] width 43 height 43
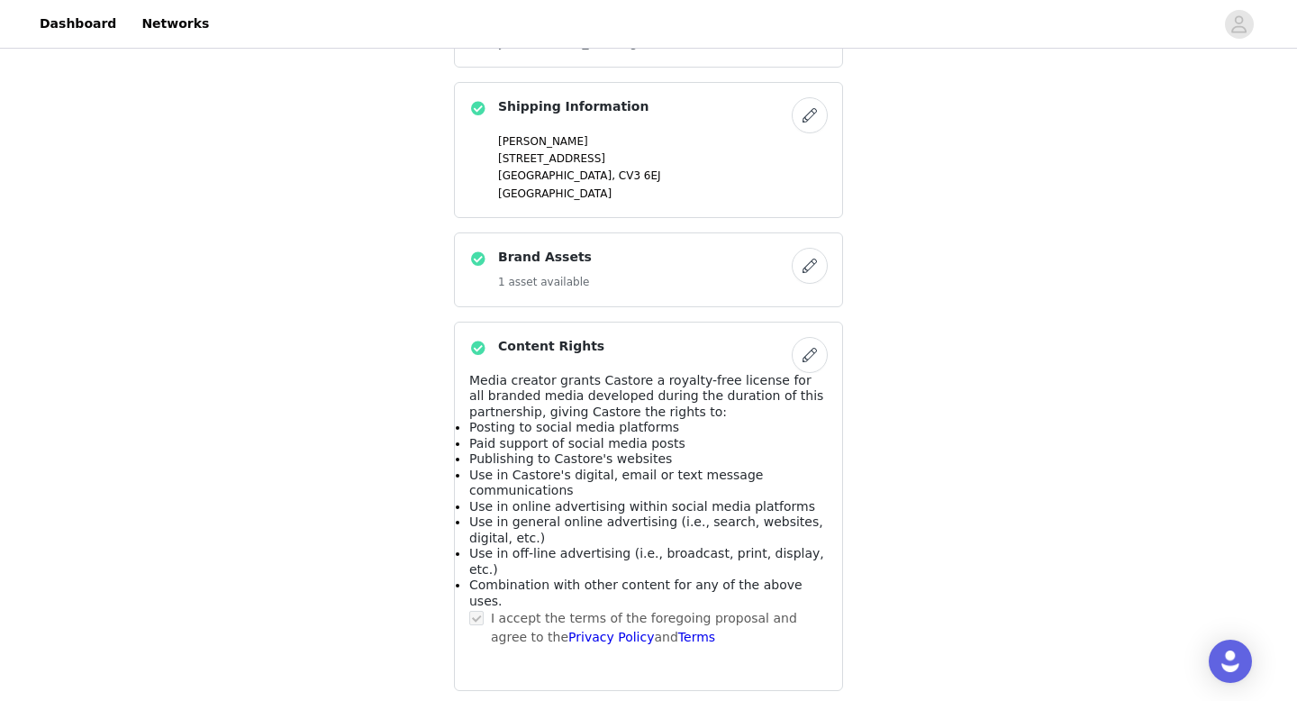
scroll to position [1215, 0]
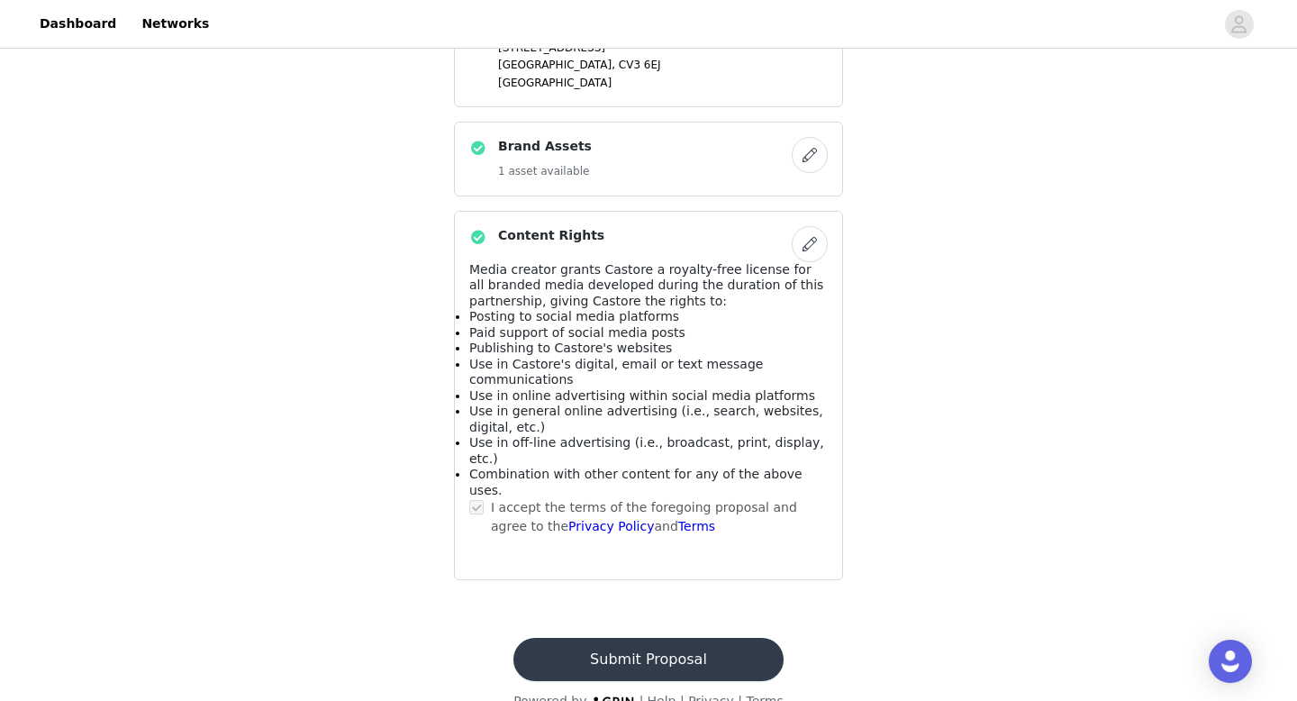
click at [703, 638] on button "Submit Proposal" at bounding box center [647, 659] width 269 height 43
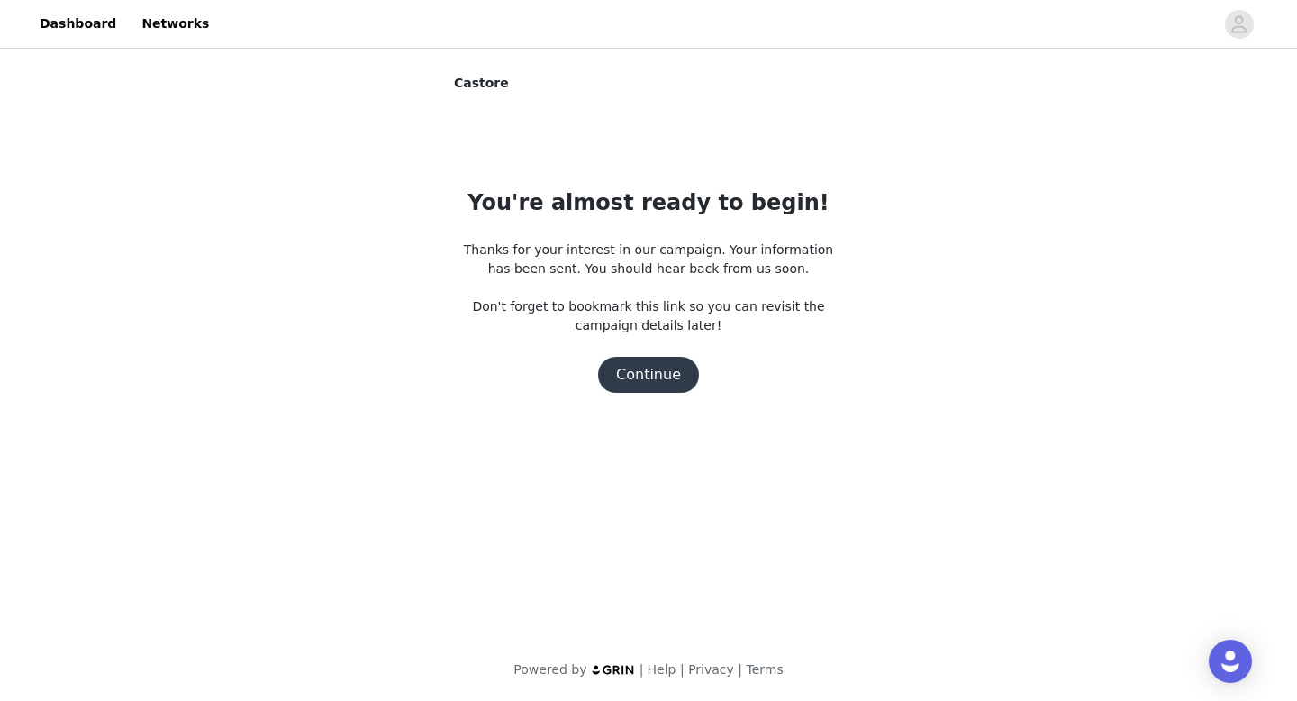
click at [649, 377] on button "Continue" at bounding box center [648, 375] width 101 height 36
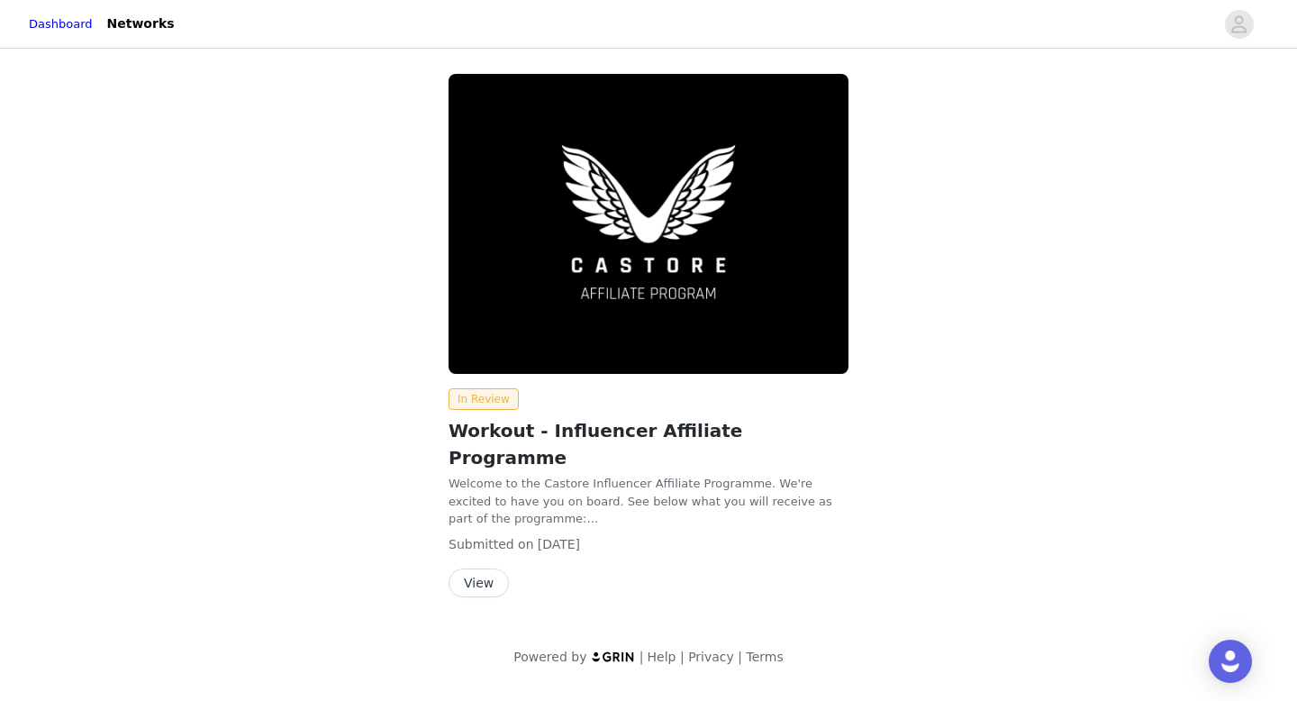
click at [483, 568] on button "View" at bounding box center [479, 582] width 60 height 29
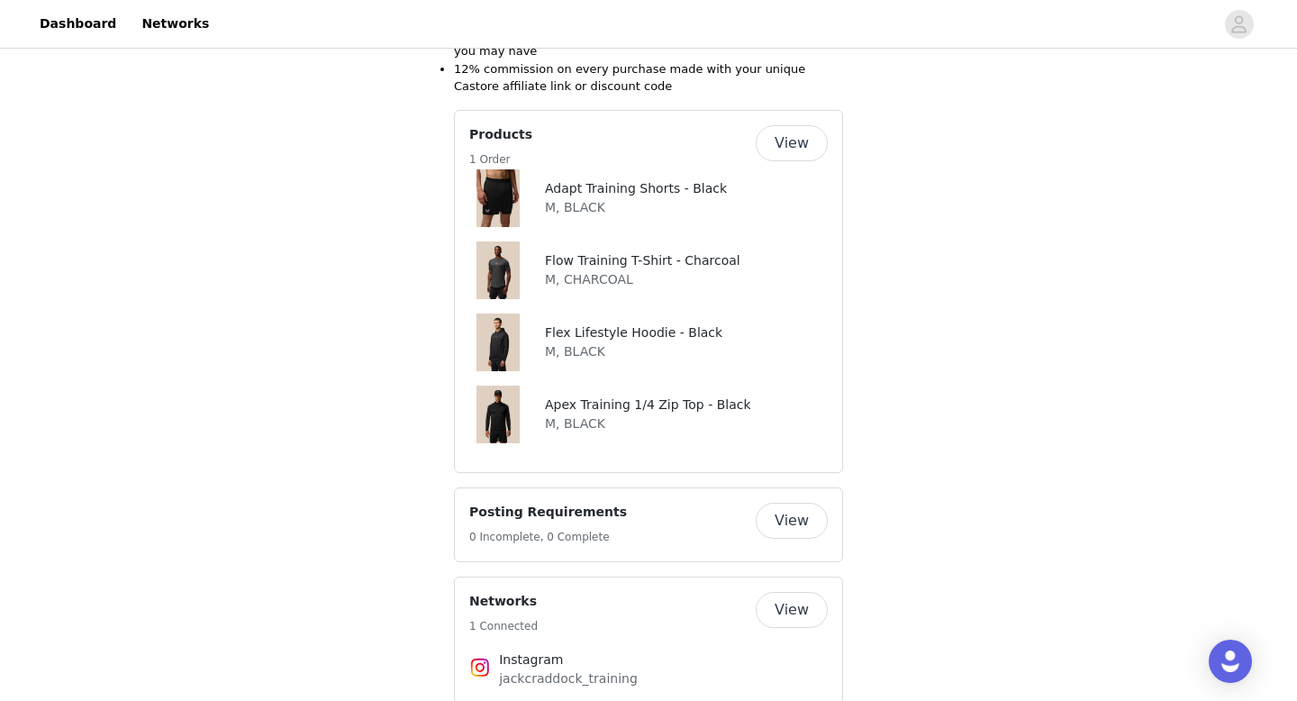
scroll to position [826, 0]
